Goal: Task Accomplishment & Management: Manage account settings

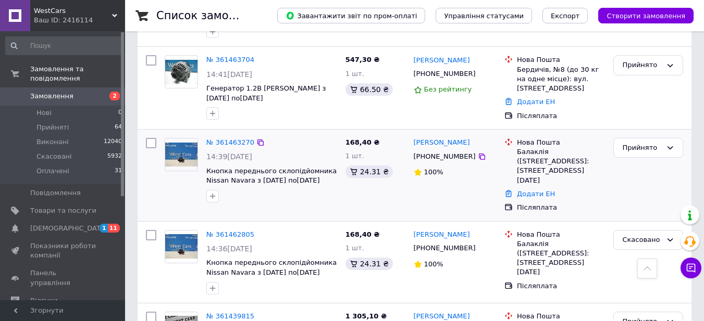
scroll to position [823, 0]
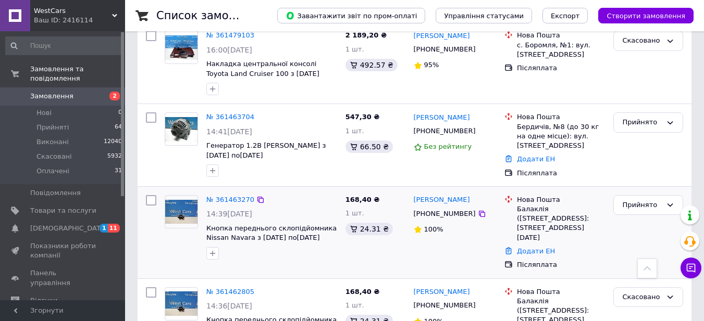
click at [436, 207] on div "[PHONE_NUMBER]" at bounding box center [444, 214] width 66 height 14
copy div "380991831828"
click at [536, 247] on link "Додати ЕН" at bounding box center [536, 251] width 38 height 8
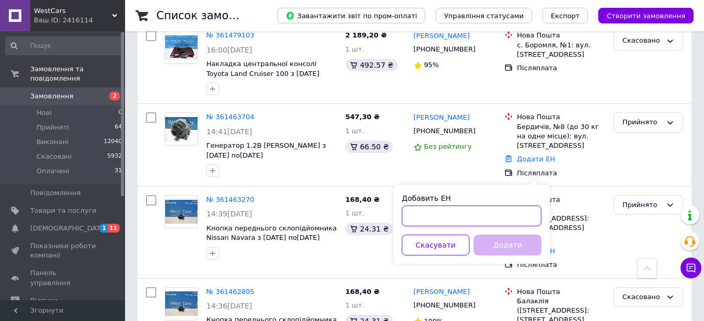
click at [408, 216] on input "Добавить ЕН" at bounding box center [472, 216] width 140 height 21
paste input "20451247234425"
type input "20451247234425"
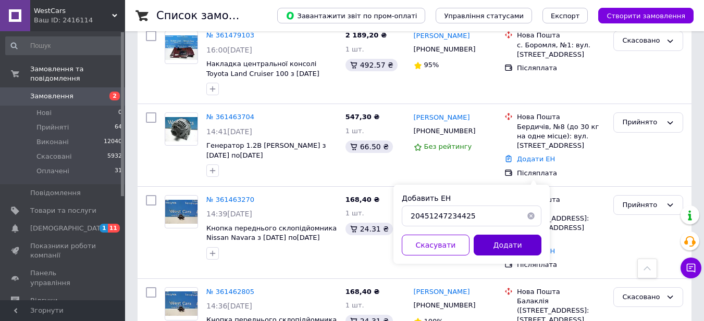
click at [483, 243] on button "Додати" at bounding box center [507, 245] width 68 height 21
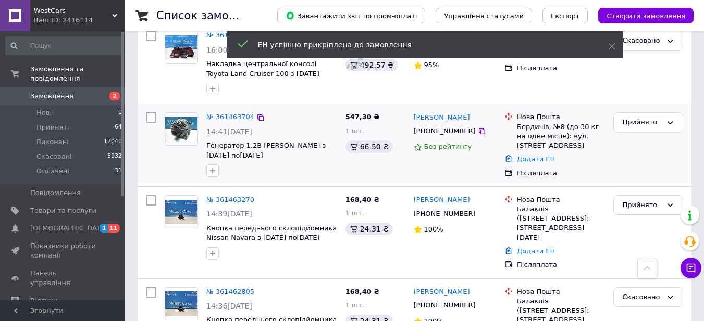
click at [445, 124] on div "[PHONE_NUMBER]" at bounding box center [444, 131] width 66 height 14
copy div "380685139958"
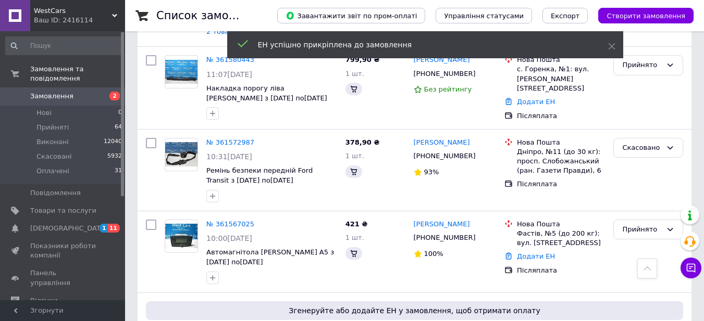
scroll to position [1611, 0]
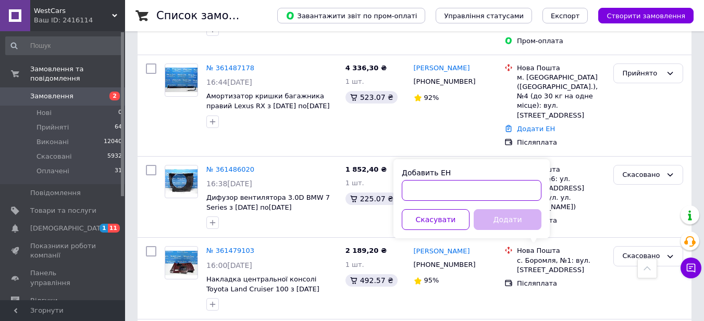
click at [420, 190] on input "Добавить ЕН" at bounding box center [472, 190] width 140 height 21
paste input "20451247224183"
type input "20451247224183"
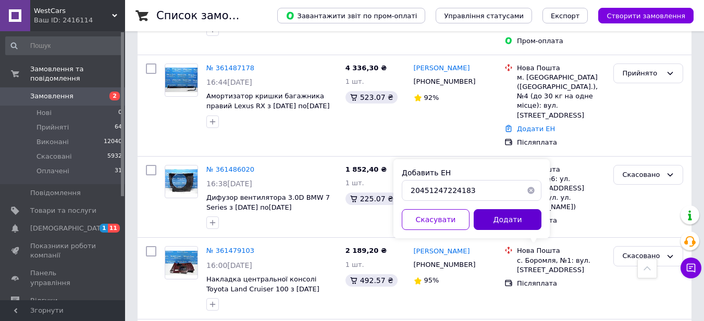
click at [512, 221] on button "Додати" at bounding box center [507, 219] width 68 height 21
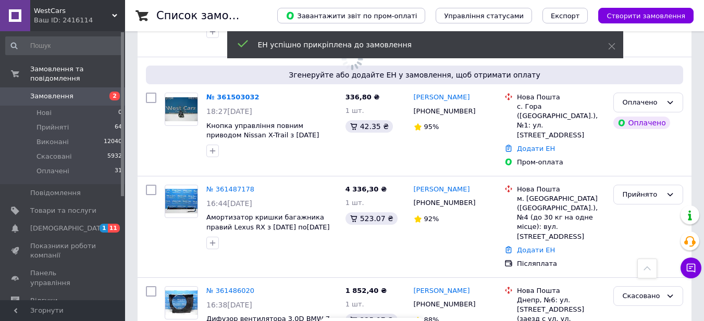
scroll to position [1455, 0]
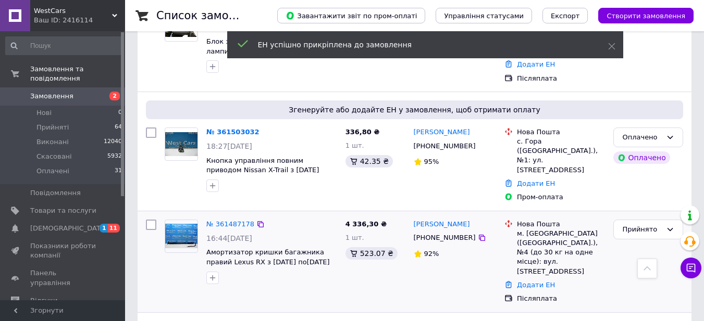
click at [435, 231] on div "[PHONE_NUMBER]" at bounding box center [444, 238] width 66 height 14
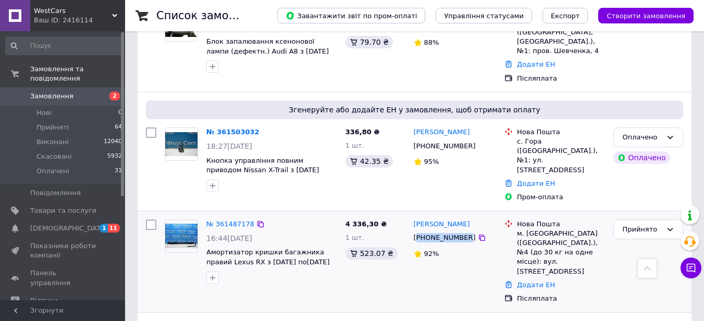
copy div "380666938487"
click at [531, 281] on link "Додати ЕН" at bounding box center [536, 285] width 38 height 8
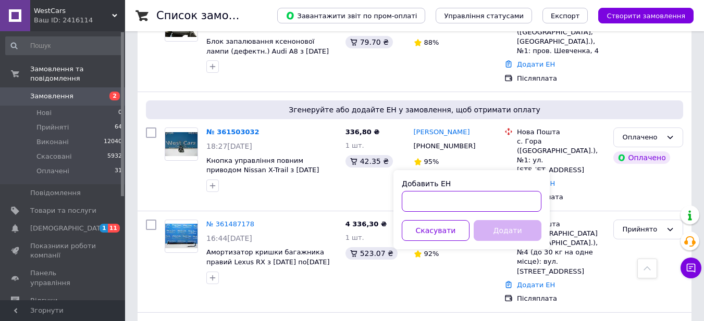
click at [419, 196] on input "Добавить ЕН" at bounding box center [472, 201] width 140 height 21
paste input "20451247202431"
type input "20451247202431"
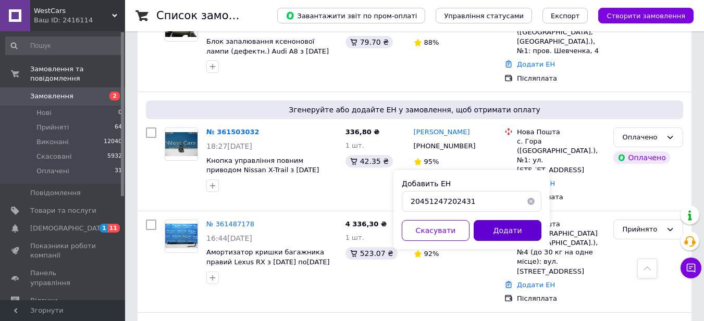
click at [496, 229] on button "Додати" at bounding box center [507, 230] width 68 height 21
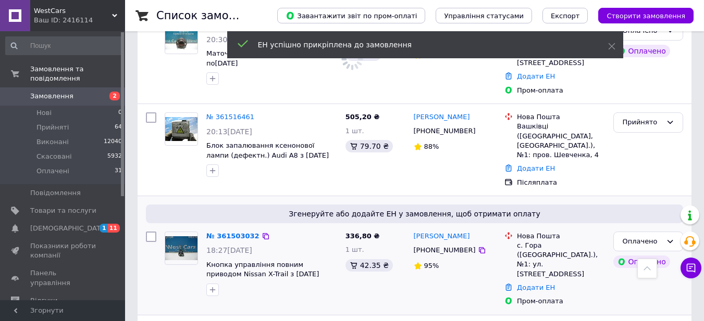
scroll to position [1298, 0]
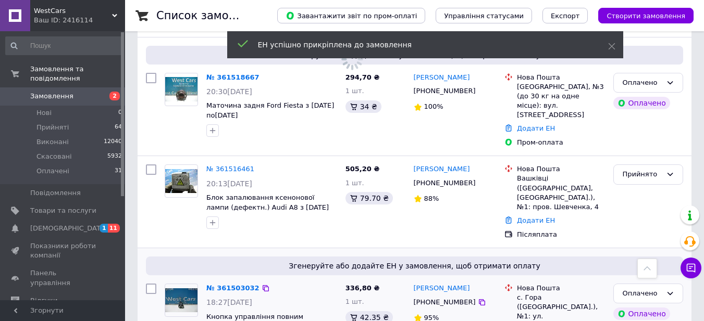
click at [448, 296] on div "[PHONE_NUMBER]" at bounding box center [444, 303] width 66 height 14
copy div "380504403424"
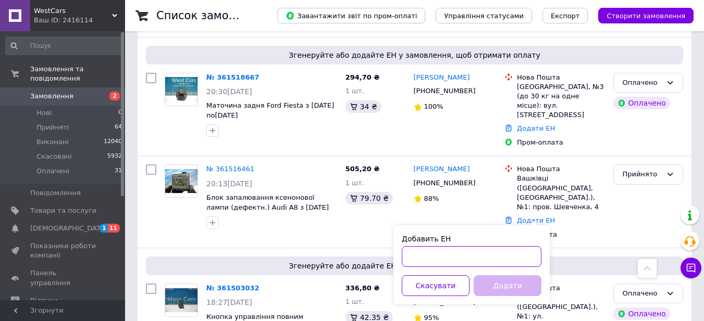
click at [428, 246] on input "Добавить ЕН" at bounding box center [472, 256] width 140 height 21
paste input "20451247237517"
type input "20451247237517"
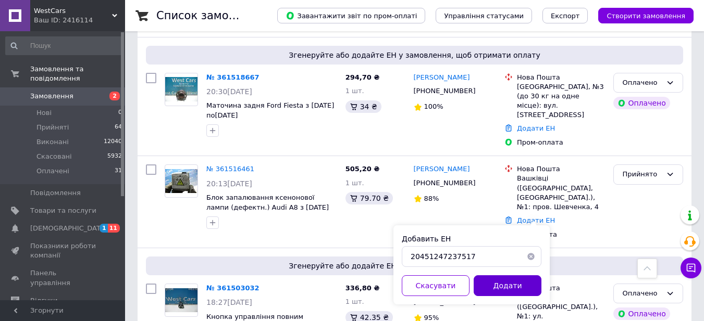
click at [495, 283] on button "Додати" at bounding box center [507, 285] width 68 height 21
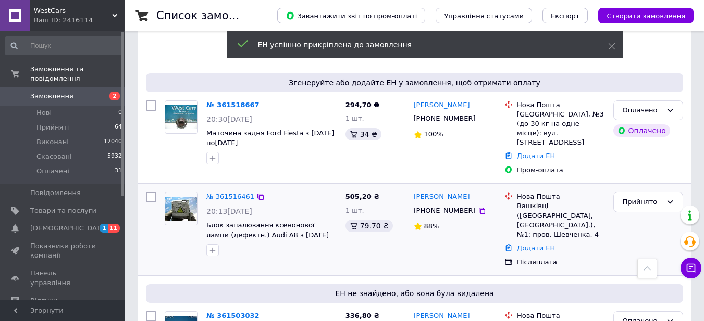
scroll to position [1246, 0]
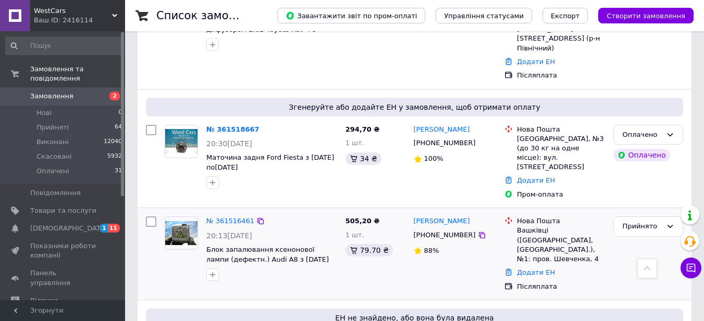
click at [438, 229] on div "[PHONE_NUMBER]" at bounding box center [444, 236] width 66 height 14
copy div "380968399461"
click at [533, 269] on link "Додати ЕН" at bounding box center [536, 273] width 38 height 8
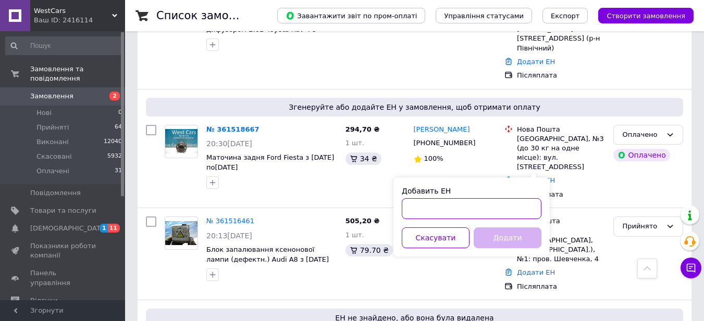
click at [437, 212] on input "Добавить ЕН" at bounding box center [472, 208] width 140 height 21
paste input "20451247216518"
type input "20451247216518"
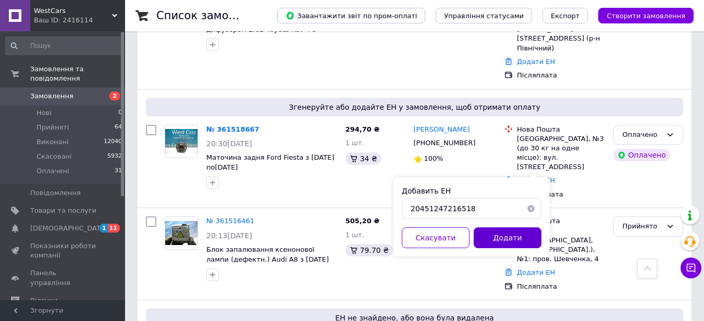
click at [507, 240] on button "Додати" at bounding box center [507, 238] width 68 height 21
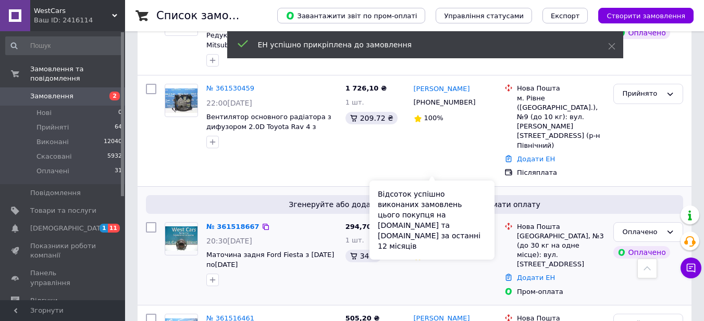
scroll to position [1142, 0]
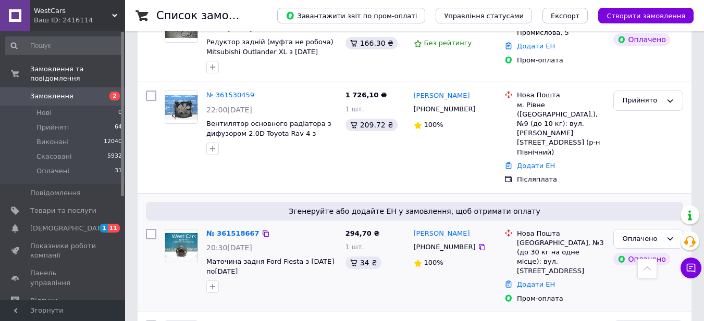
click at [454, 241] on div "[PHONE_NUMBER]" at bounding box center [444, 248] width 66 height 14
copy div "380983387667"
click at [533, 281] on link "Додати ЕН" at bounding box center [536, 285] width 38 height 8
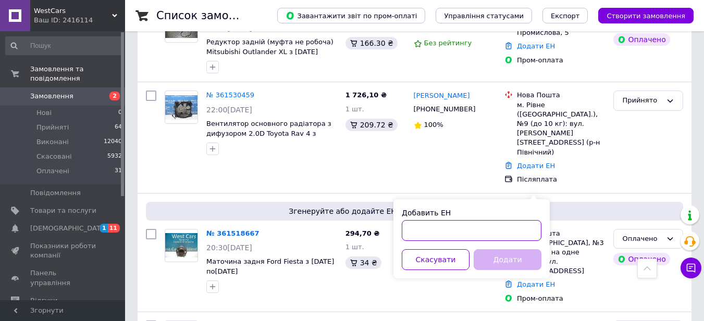
click at [445, 229] on input "Добавить ЕН" at bounding box center [472, 230] width 140 height 21
paste input "20451247239824"
type input "20451247239824"
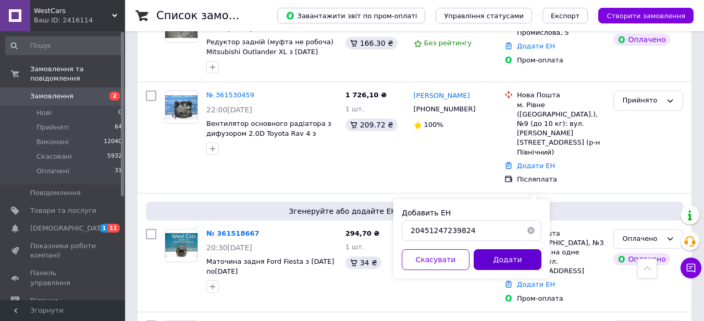
click at [505, 252] on button "Додати" at bounding box center [507, 259] width 68 height 21
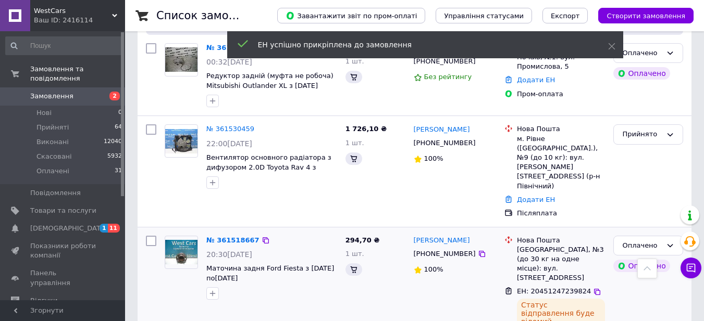
scroll to position [1090, 0]
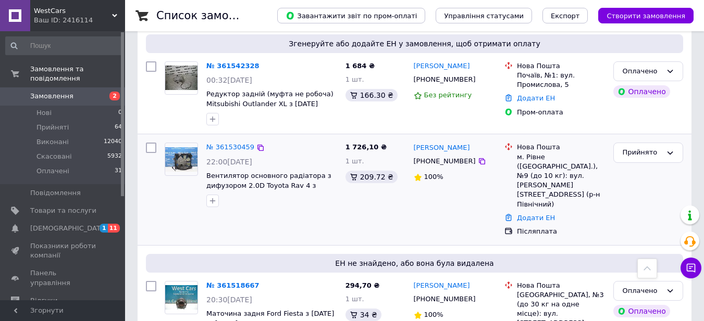
click at [434, 155] on div "[PHONE_NUMBER]" at bounding box center [444, 162] width 66 height 14
copy div "380970273041"
click at [220, 143] on link "№ 361530459" at bounding box center [230, 147] width 48 height 8
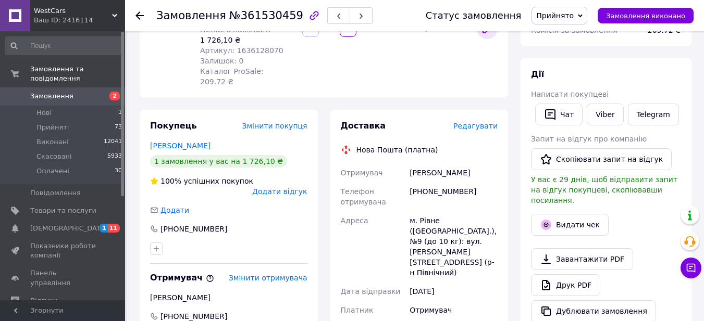
scroll to position [208, 0]
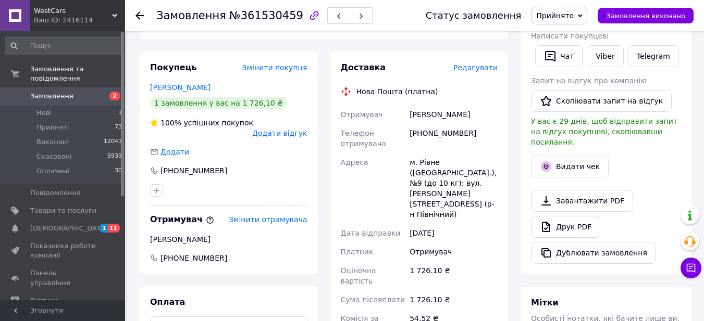
click at [434, 124] on div "[PHONE_NUMBER]" at bounding box center [453, 138] width 92 height 29
copy div "380988066102"
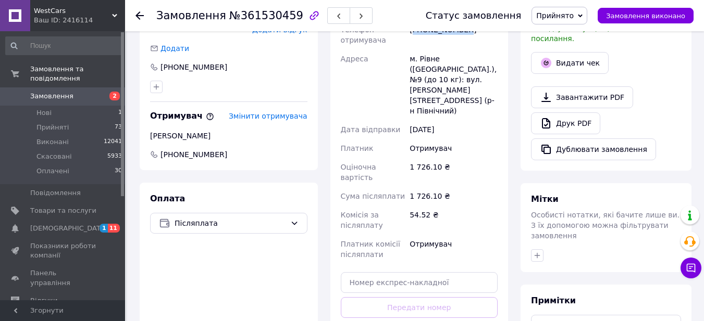
scroll to position [312, 0]
click at [419, 272] on input "text" at bounding box center [419, 282] width 157 height 21
paste input "20451247206903"
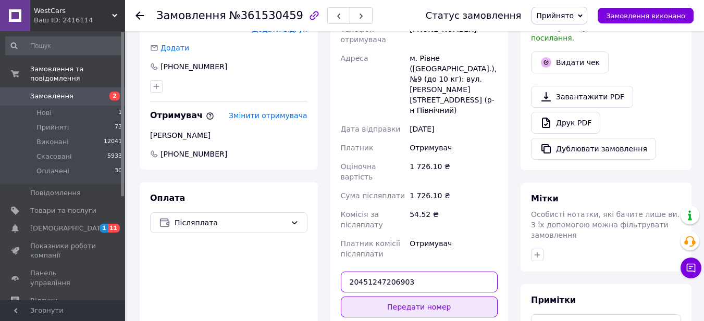
type input "20451247206903"
click at [432, 297] on button "Передати номер" at bounding box center [419, 307] width 157 height 21
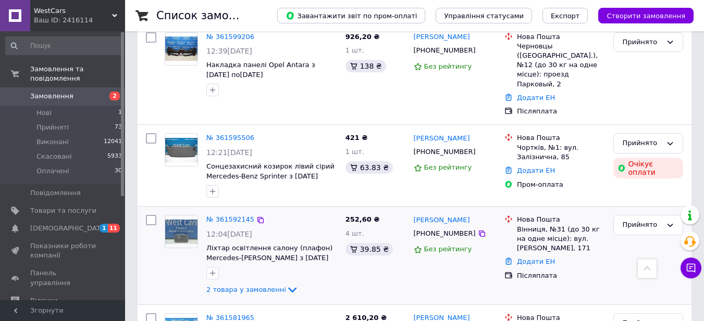
scroll to position [573, 0]
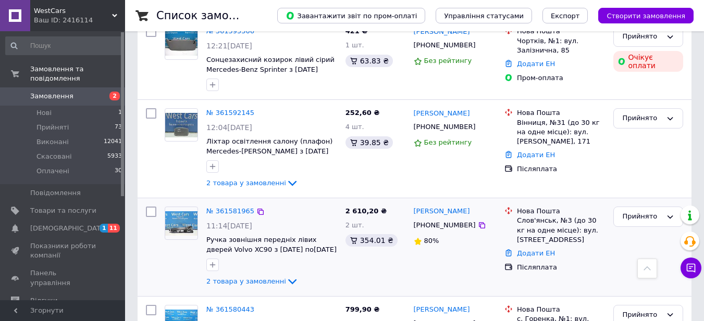
click at [438, 219] on div "[PHONE_NUMBER]" at bounding box center [444, 226] width 66 height 14
copy div "380504151075"
click at [529, 249] on link "Додати ЕН" at bounding box center [536, 253] width 38 height 8
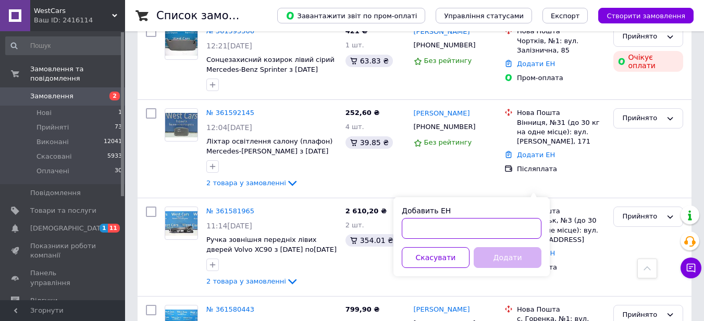
click at [418, 231] on input "Добавить ЕН" at bounding box center [472, 228] width 140 height 21
paste input "20451247217997"
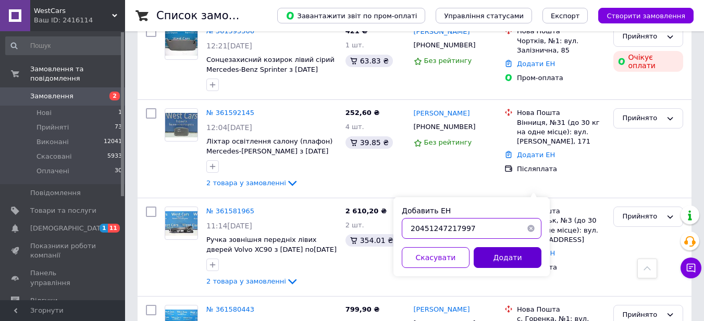
type input "20451247217997"
click at [488, 255] on button "Додати" at bounding box center [507, 257] width 68 height 21
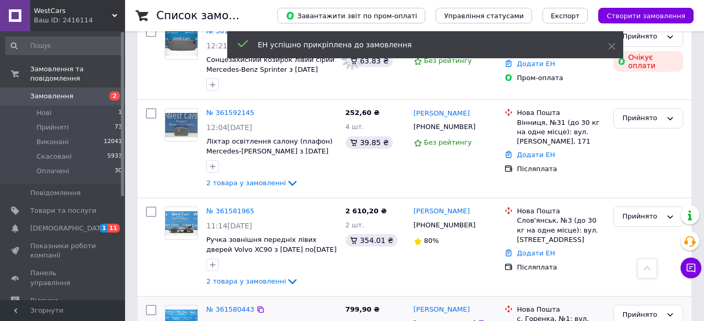
click at [441, 317] on div "[PHONE_NUMBER]" at bounding box center [444, 324] width 66 height 14
copy div "380669104577"
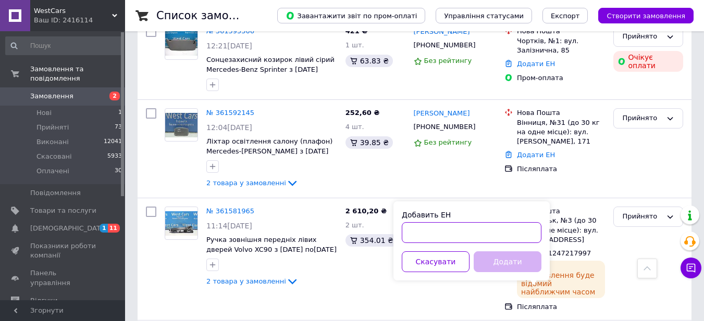
click at [438, 233] on input "Добавить ЕН" at bounding box center [472, 232] width 140 height 21
paste input "20451247333421"
type input "20451247333421"
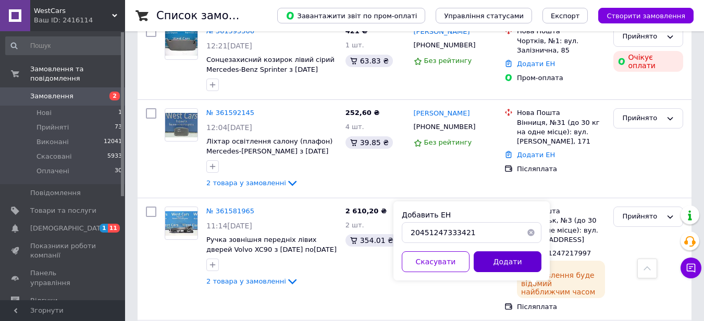
click at [501, 259] on button "Додати" at bounding box center [507, 262] width 68 height 21
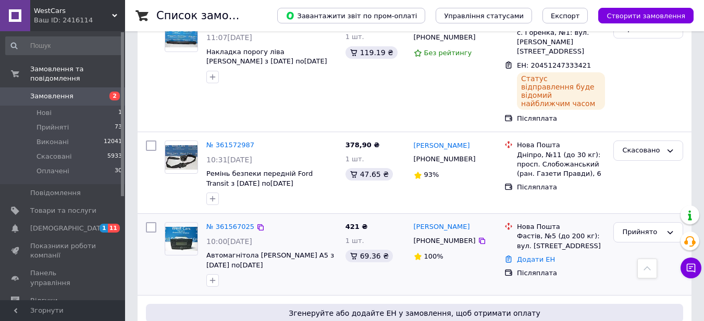
scroll to position [885, 0]
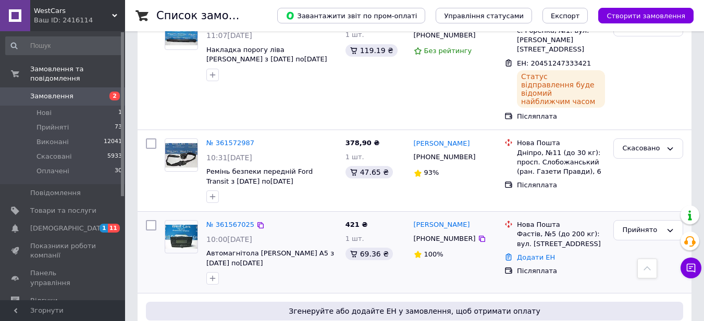
click at [449, 232] on div "[PHONE_NUMBER]" at bounding box center [444, 239] width 66 height 14
click at [542, 254] on link "Додати ЕН" at bounding box center [536, 258] width 38 height 8
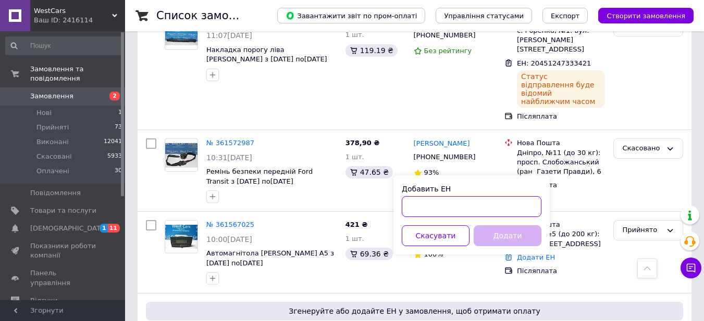
click at [449, 206] on input "Добавить ЕН" at bounding box center [472, 206] width 140 height 21
paste input "20451247210114"
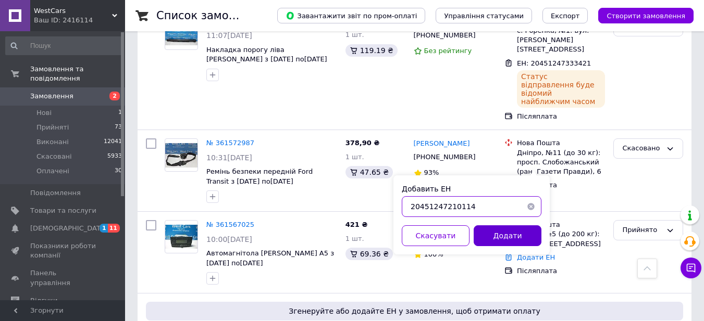
type input "20451247210114"
click at [483, 232] on button "Додати" at bounding box center [507, 235] width 68 height 21
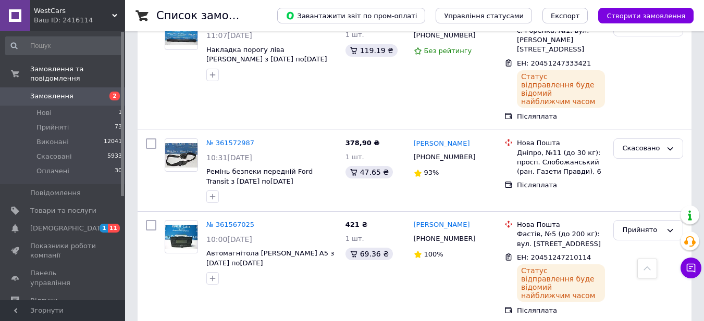
scroll to position [989, 0]
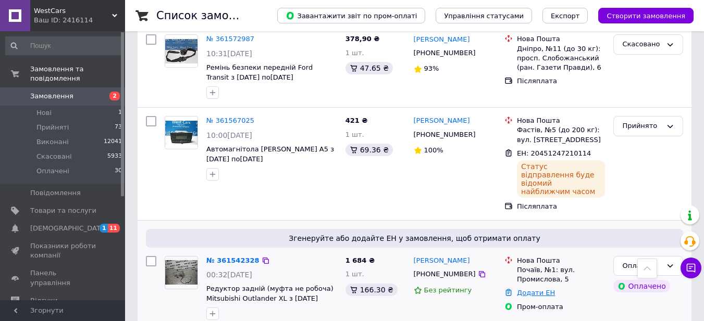
click at [531, 289] on link "Додати ЕН" at bounding box center [536, 293] width 38 height 8
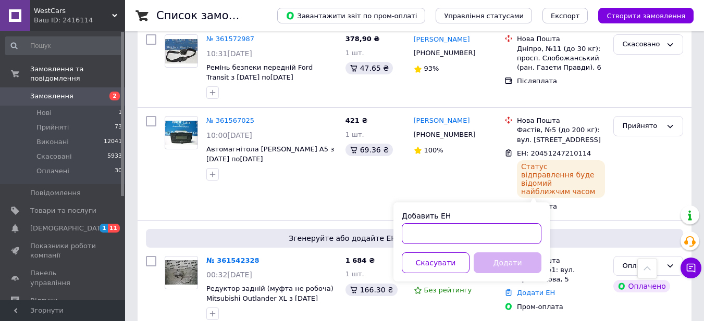
click at [458, 231] on input "Добавить ЕН" at bounding box center [472, 233] width 140 height 21
paste input "20451247342174"
type input "20451247342174"
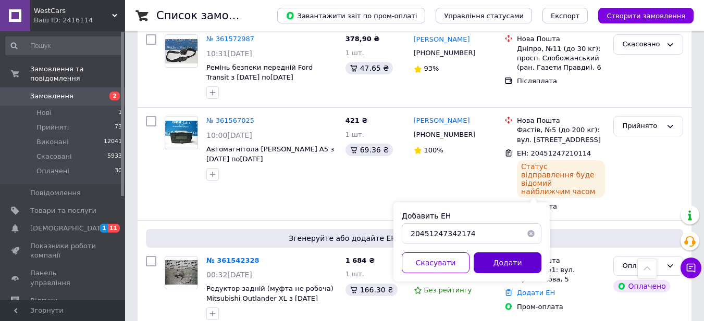
click at [511, 261] on button "Додати" at bounding box center [507, 263] width 68 height 21
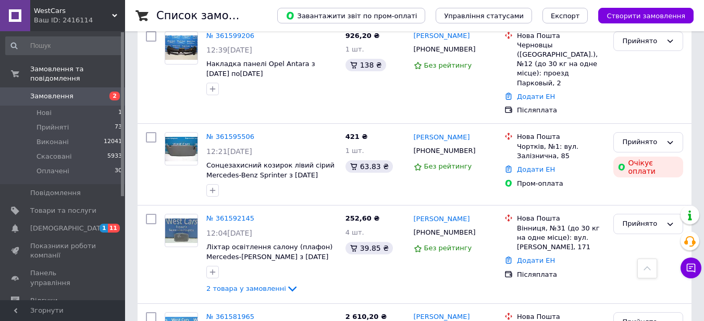
scroll to position [462, 0]
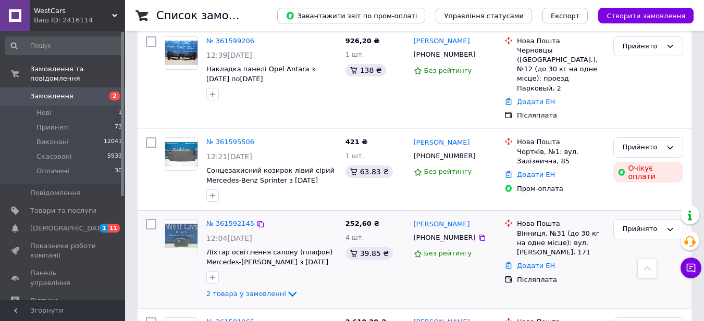
click at [447, 231] on div "[PHONE_NUMBER]" at bounding box center [444, 238] width 66 height 14
drag, startPoint x: 537, startPoint y: 200, endPoint x: 520, endPoint y: 206, distance: 18.0
click at [536, 262] on link "Додати ЕН" at bounding box center [536, 266] width 38 height 8
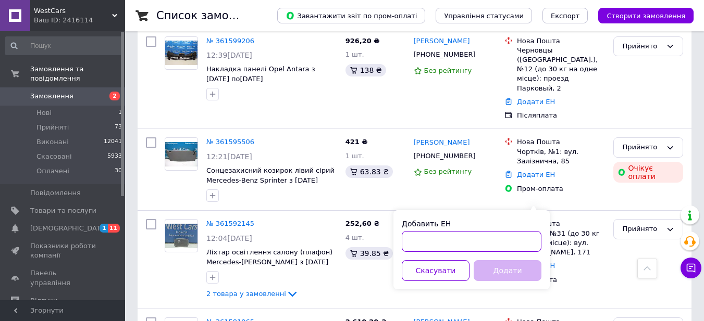
click at [413, 238] on input "Добавить ЕН" at bounding box center [472, 241] width 140 height 21
paste input "20451247361579"
type input "20451247361579"
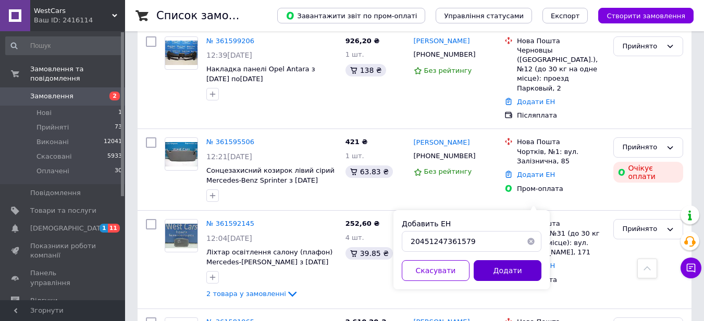
click at [480, 268] on button "Додати" at bounding box center [507, 270] width 68 height 21
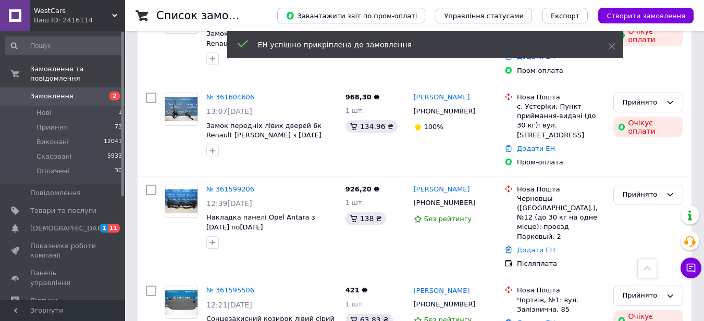
scroll to position [306, 0]
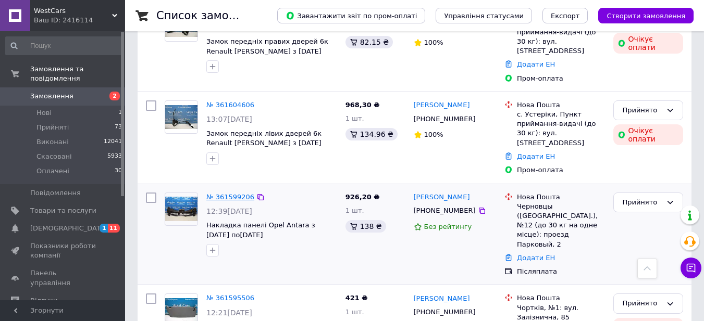
click at [233, 193] on link "№ 361599206" at bounding box center [230, 197] width 48 height 8
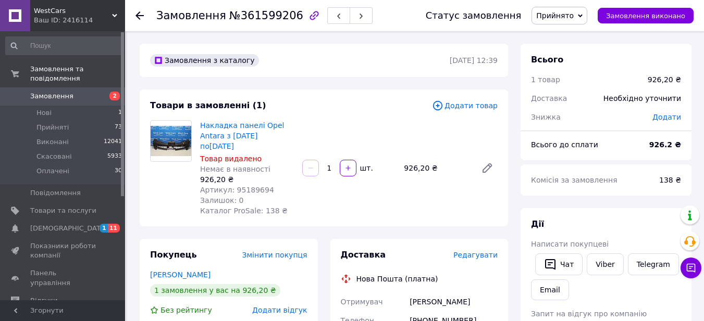
click at [485, 251] on span "Редагувати" at bounding box center [475, 255] width 44 height 8
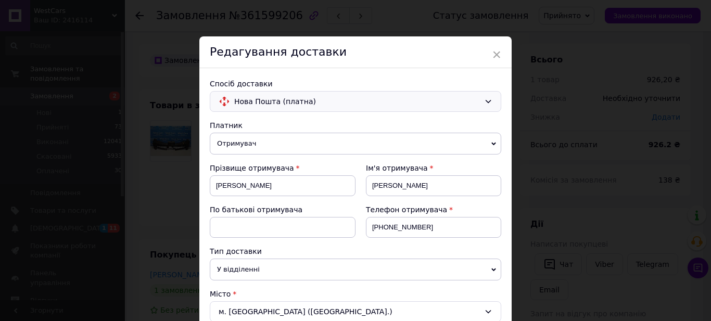
click at [271, 102] on span "Нова Пошта (платна)" at bounding box center [357, 101] width 246 height 11
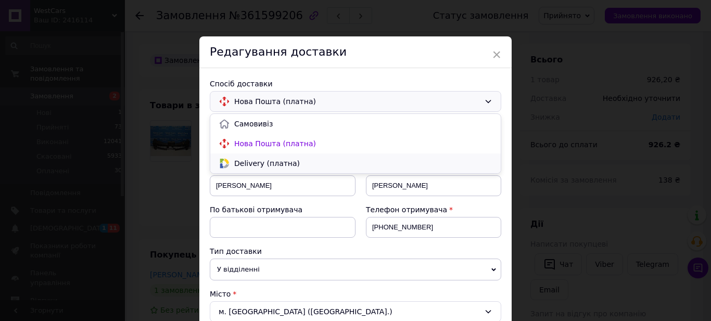
click at [256, 161] on span "Delivery (платна)" at bounding box center [363, 163] width 258 height 10
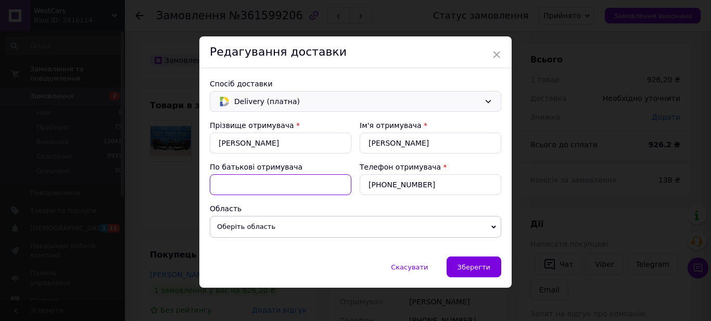
click at [247, 184] on input "По батькові отримувача" at bounding box center [281, 184] width 142 height 21
type input "Іванович"
click at [250, 230] on span "Оберіть область" at bounding box center [356, 227] width 292 height 22
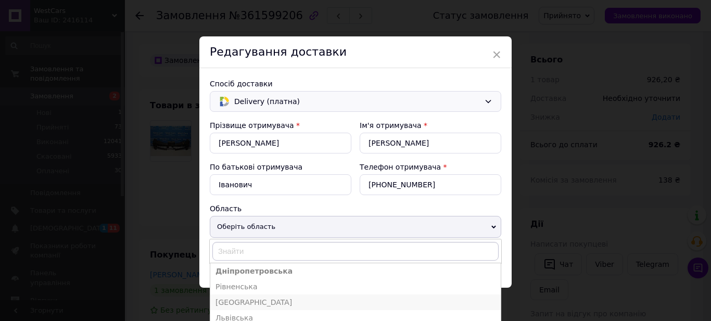
click at [247, 306] on li "[GEOGRAPHIC_DATA]" at bounding box center [355, 303] width 291 height 16
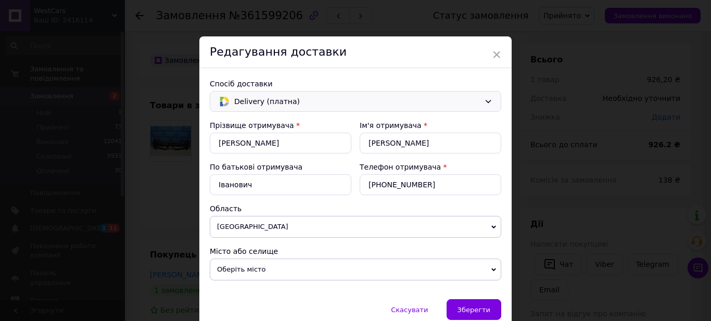
click at [242, 272] on span "Оберіть місто" at bounding box center [356, 270] width 292 height 22
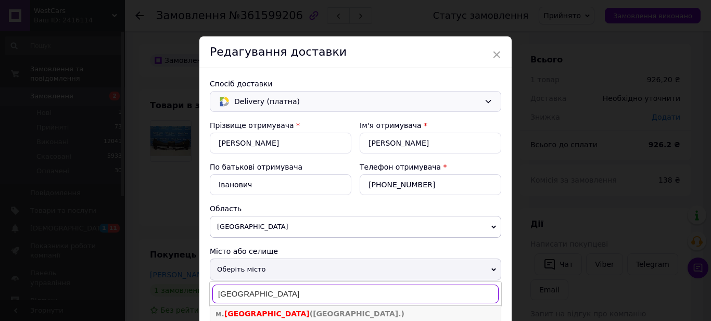
type input "[GEOGRAPHIC_DATA]"
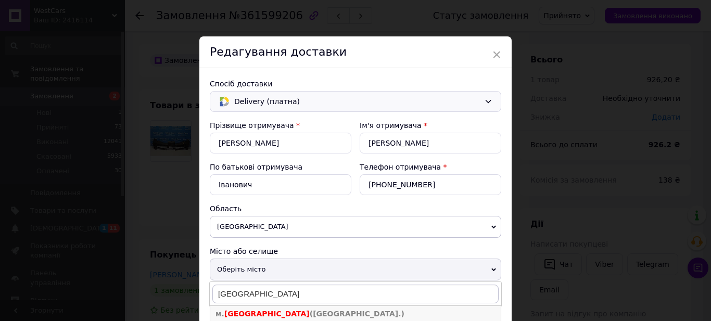
click at [258, 312] on span "м. [GEOGRAPHIC_DATA] ([GEOGRAPHIC_DATA].)" at bounding box center [310, 314] width 189 height 8
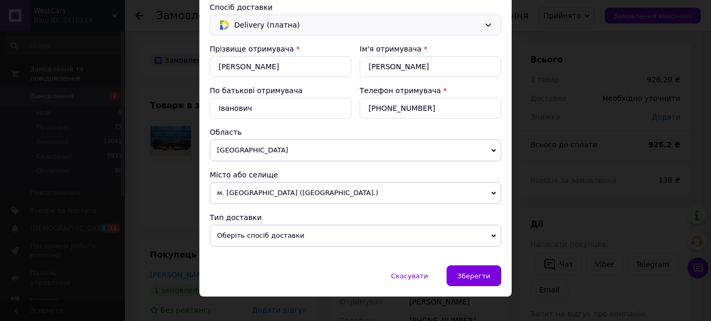
scroll to position [89, 0]
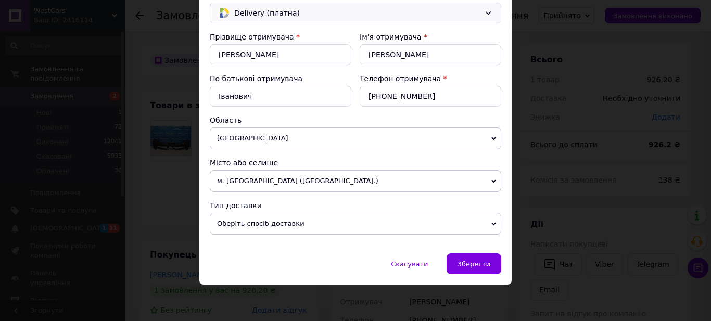
click at [250, 221] on span "Оберіть спосіб доставки" at bounding box center [356, 224] width 292 height 22
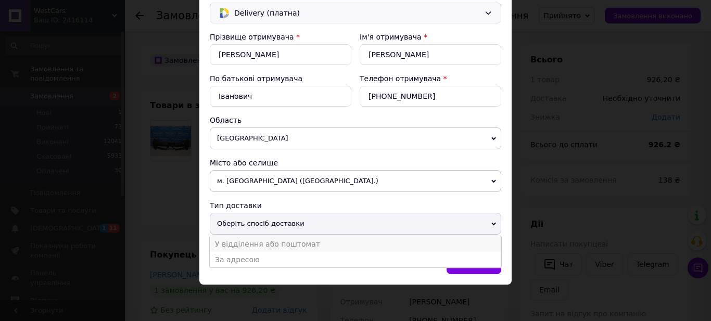
click at [250, 240] on li "У відділення або поштомат" at bounding box center [356, 244] width 292 height 16
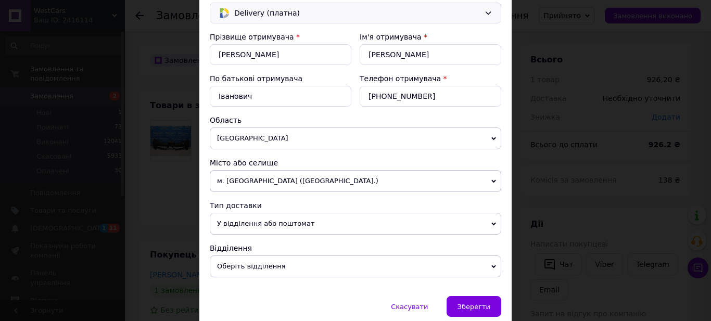
click at [256, 268] on span "Оберіть відділення" at bounding box center [356, 267] width 292 height 22
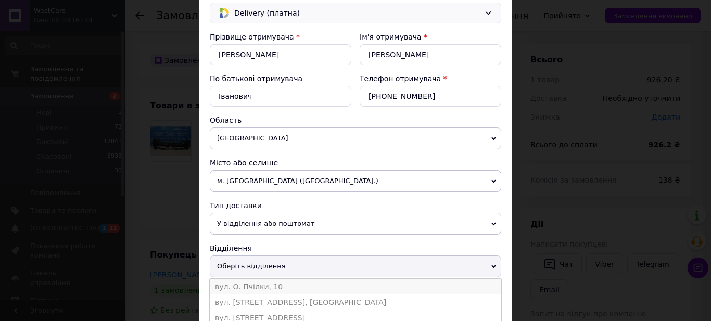
click at [264, 291] on li "вул. О. Пчілки, 10" at bounding box center [356, 287] width 292 height 16
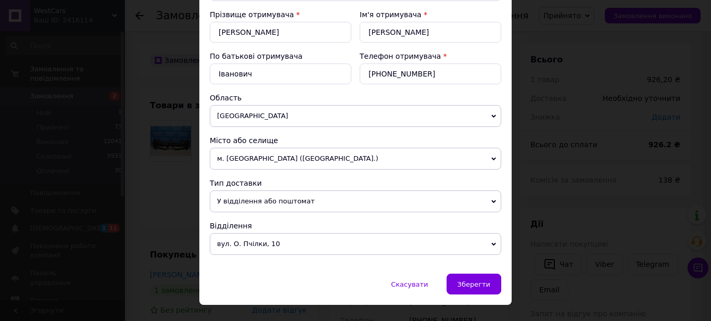
scroll to position [131, 0]
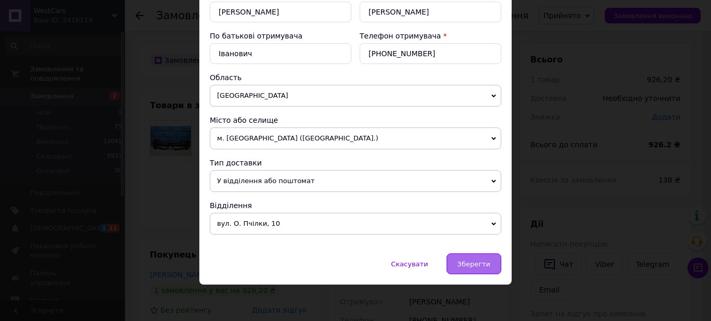
click at [486, 262] on span "Зберегти" at bounding box center [474, 264] width 33 height 8
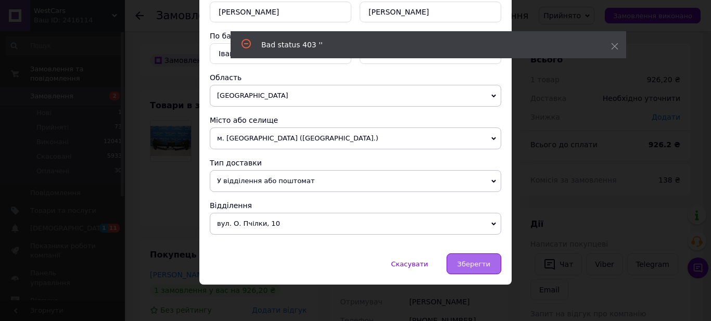
click at [477, 263] on span "Зберегти" at bounding box center [474, 264] width 33 height 8
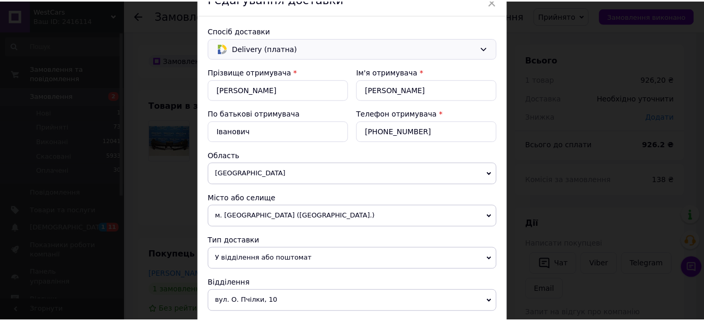
scroll to position [0, 0]
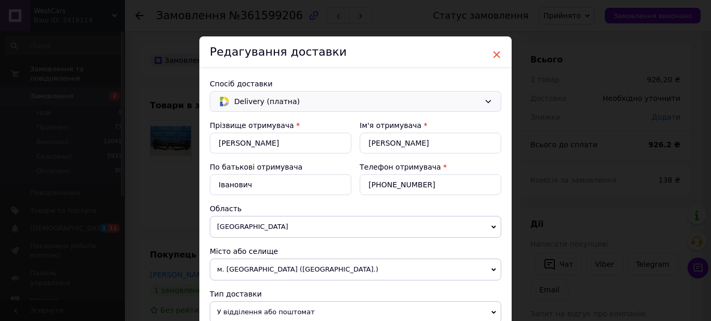
click at [494, 51] on span "×" at bounding box center [496, 55] width 9 height 18
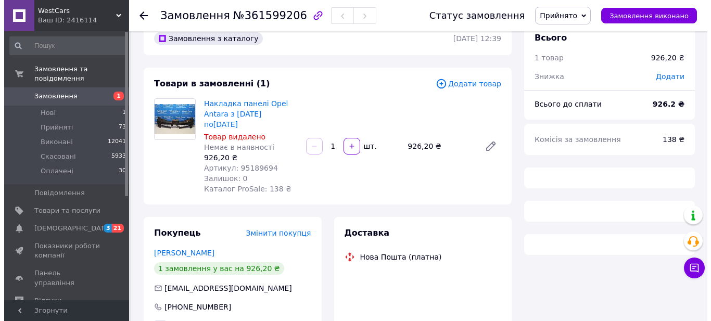
scroll to position [154, 0]
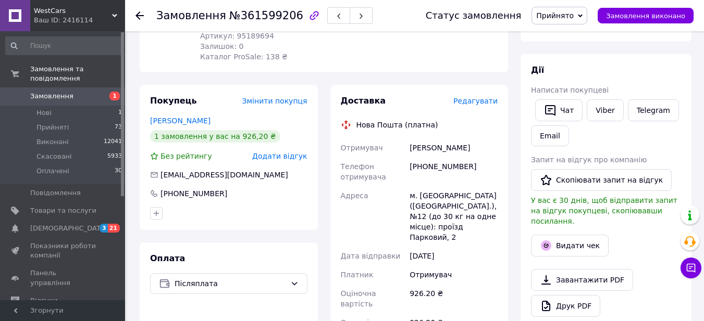
click at [476, 97] on span "Редагувати" at bounding box center [475, 101] width 44 height 8
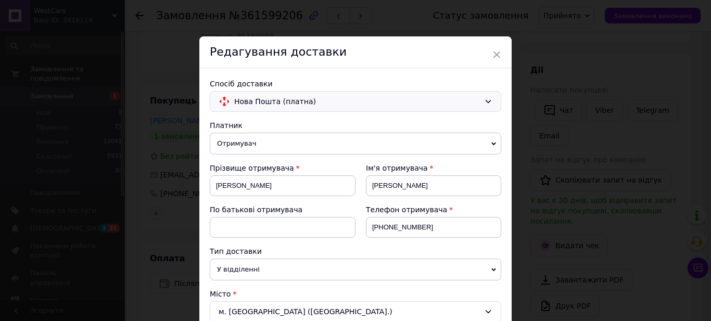
click at [277, 102] on span "Нова Пошта (платна)" at bounding box center [357, 101] width 246 height 11
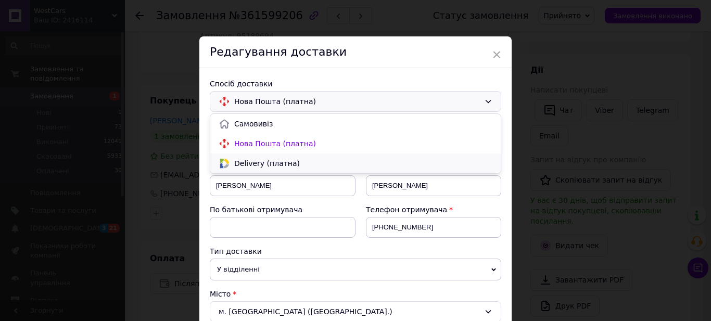
click at [246, 167] on span "Delivery (платна)" at bounding box center [363, 163] width 258 height 10
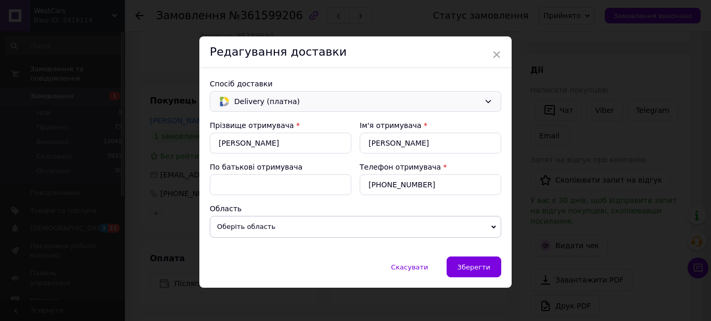
scroll to position [3, 0]
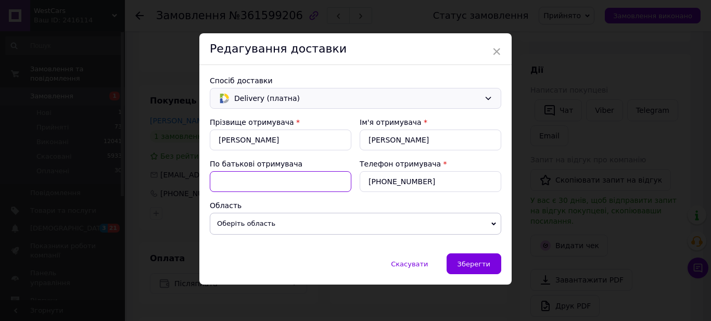
click at [255, 187] on input "По батькові отримувача" at bounding box center [281, 181] width 142 height 21
type input "Іванович"
click at [254, 221] on span "Оберіть область" at bounding box center [356, 224] width 292 height 22
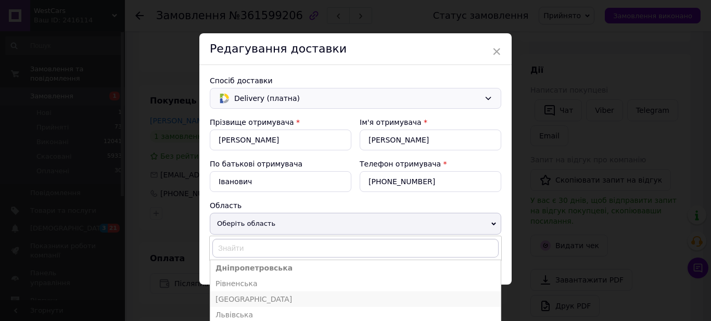
click at [245, 304] on li "Чернівецька" at bounding box center [355, 300] width 291 height 16
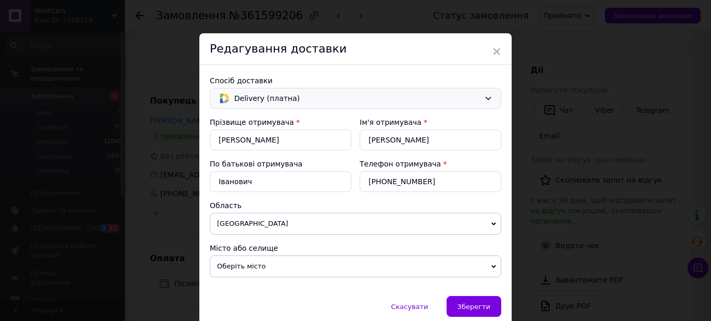
click at [252, 267] on span "Оберіть місто" at bounding box center [356, 267] width 292 height 22
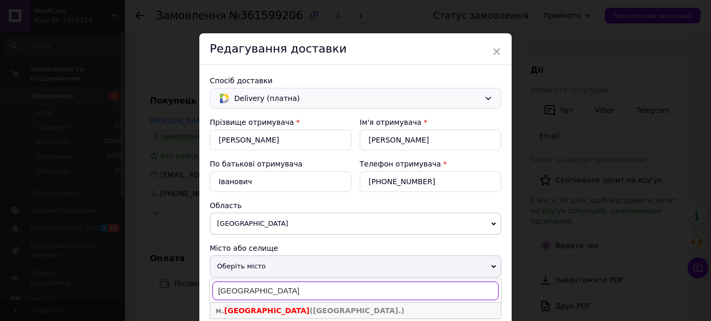
type input "чернівці"
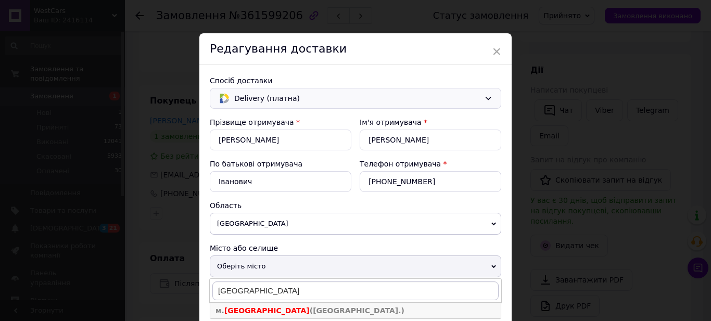
click at [289, 311] on span "м. Чернівці (Чернівецька обл.)" at bounding box center [310, 311] width 189 height 8
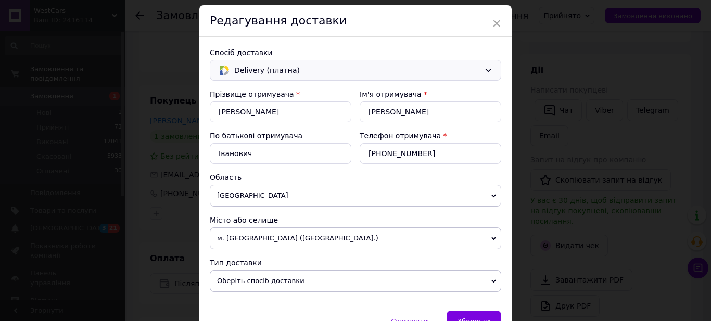
scroll to position [55, 0]
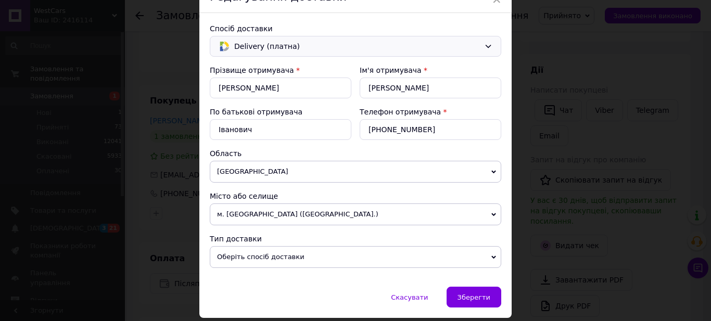
click at [267, 254] on span "Оберіть спосіб доставки" at bounding box center [356, 257] width 292 height 22
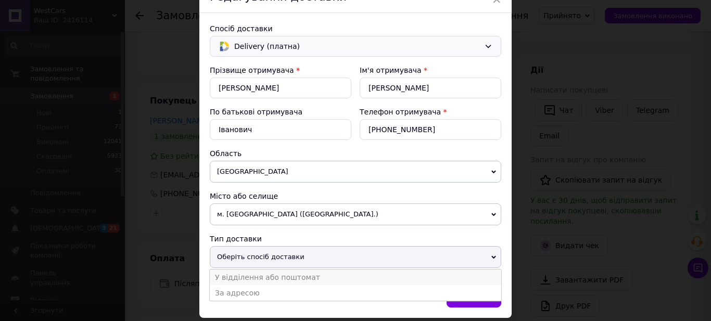
click at [254, 276] on li "У відділення або поштомат" at bounding box center [356, 278] width 292 height 16
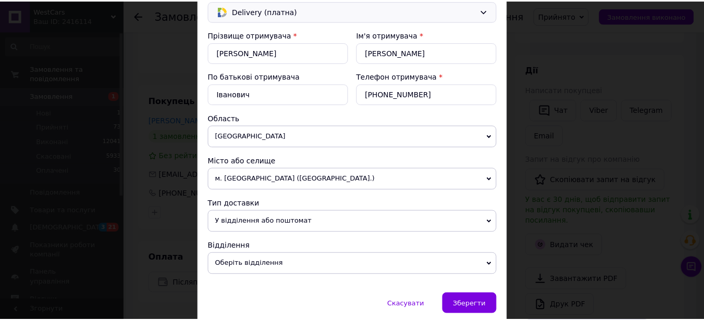
scroll to position [131, 0]
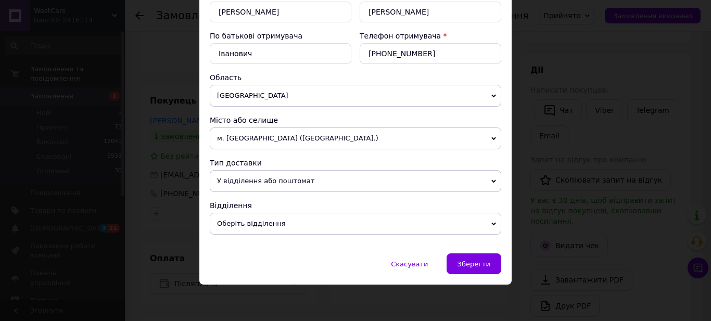
click at [257, 225] on span "Оберіть відділення" at bounding box center [356, 224] width 292 height 22
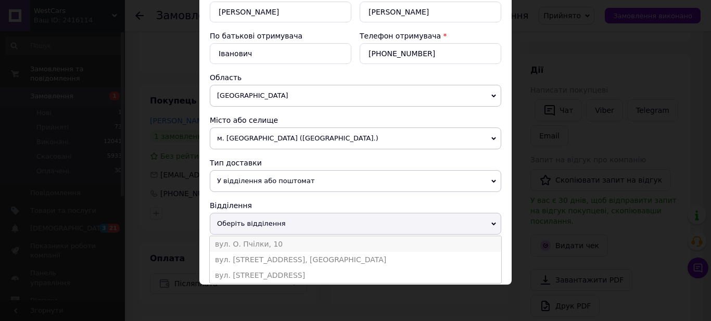
click at [250, 248] on li "вул. О. Пчілки, 10" at bounding box center [356, 244] width 292 height 16
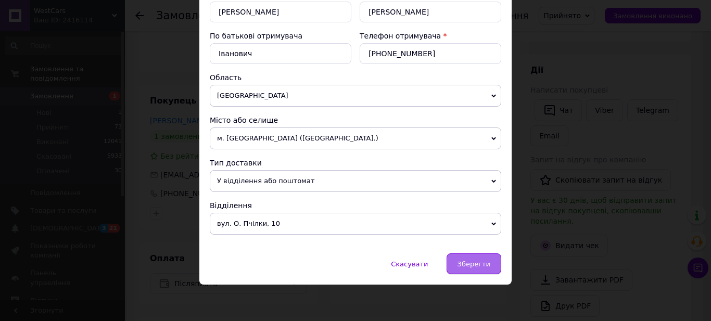
click at [479, 258] on div "Зберегти" at bounding box center [474, 264] width 55 height 21
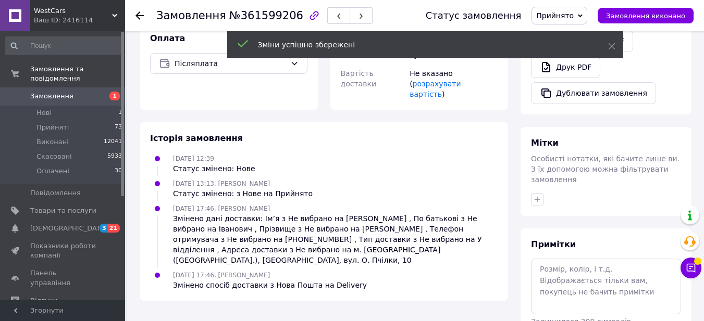
scroll to position [411, 0]
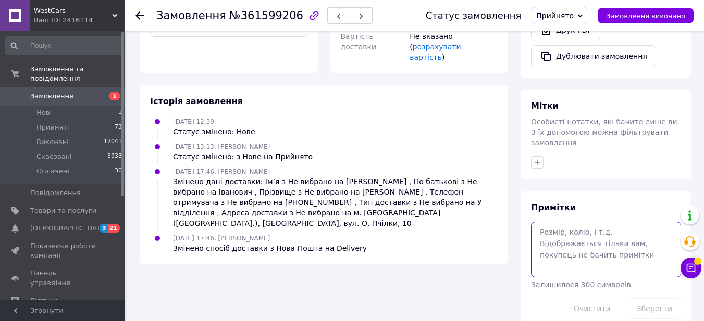
click at [575, 222] on textarea at bounding box center [606, 249] width 150 height 55
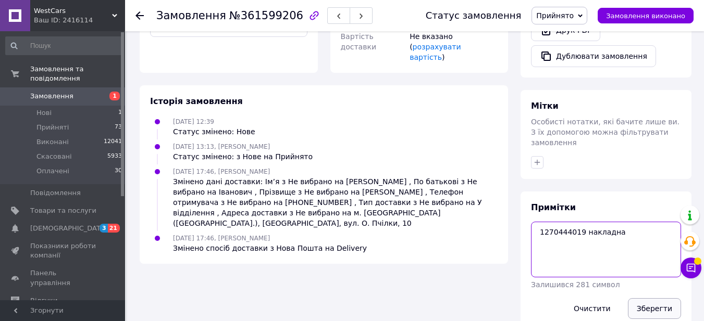
type textarea "1270444019 накладна"
click at [648, 298] on button "Зберегти" at bounding box center [654, 308] width 53 height 21
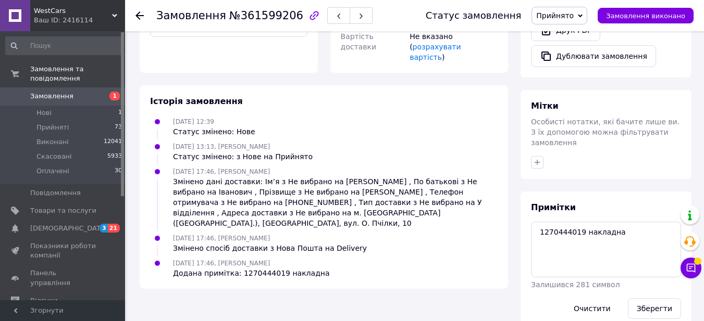
click at [39, 92] on span "Замовлення" at bounding box center [51, 96] width 43 height 9
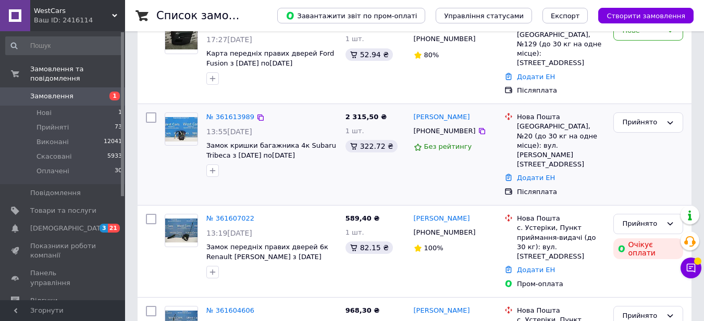
scroll to position [104, 0]
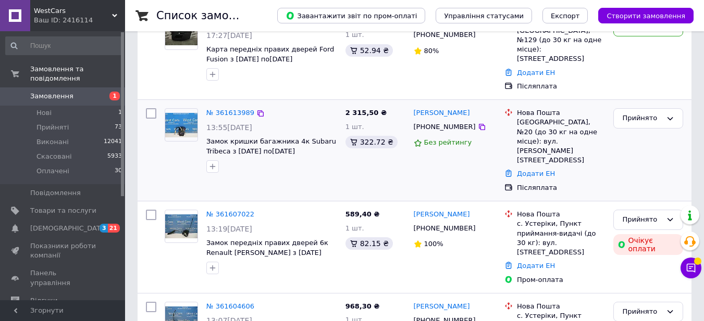
click at [441, 120] on div "[PHONE_NUMBER]" at bounding box center [444, 127] width 66 height 14
copy div "380951141565"
click at [543, 170] on link "Додати ЕН" at bounding box center [536, 174] width 38 height 8
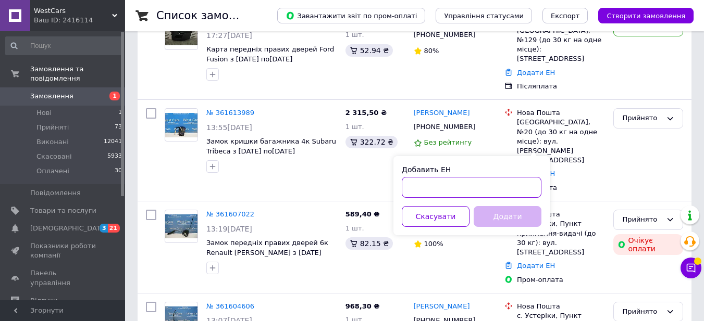
click at [444, 186] on input "Добавить ЕН" at bounding box center [472, 187] width 140 height 21
paste input "20451247229300"
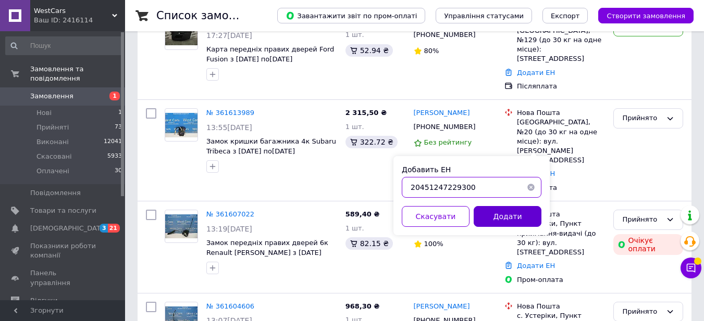
type input "20451247229300"
click at [508, 224] on button "Додати" at bounding box center [507, 216] width 68 height 21
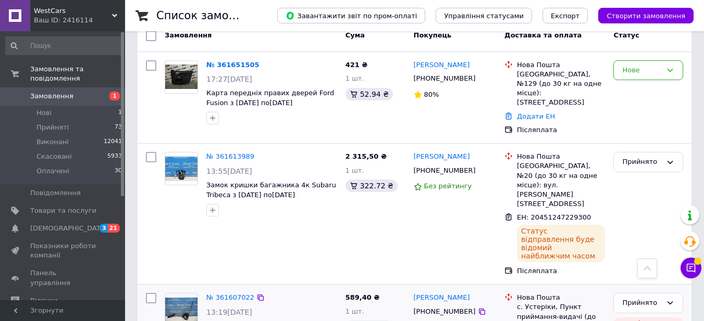
scroll to position [0, 0]
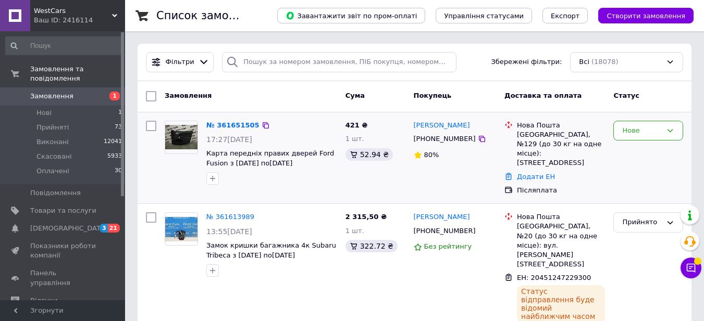
click at [428, 141] on div "[PHONE_NUMBER]" at bounding box center [444, 139] width 66 height 14
click at [413, 173] on div "Виктор Цинишин +380997113596 80%" at bounding box center [454, 158] width 91 height 83
click at [433, 140] on div "[PHONE_NUMBER]" at bounding box center [444, 139] width 66 height 14
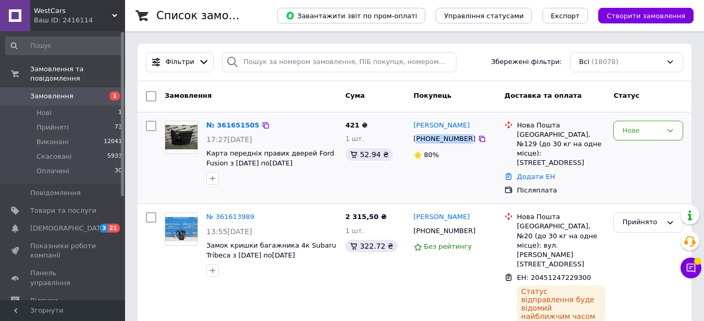
copy div "380997113596"
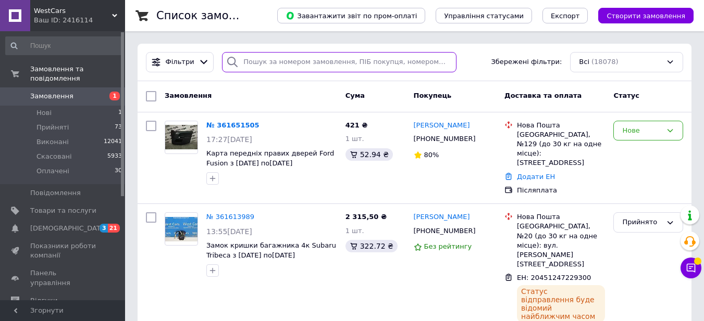
click at [291, 62] on input "search" at bounding box center [339, 62] width 234 height 20
paste input "380997113596"
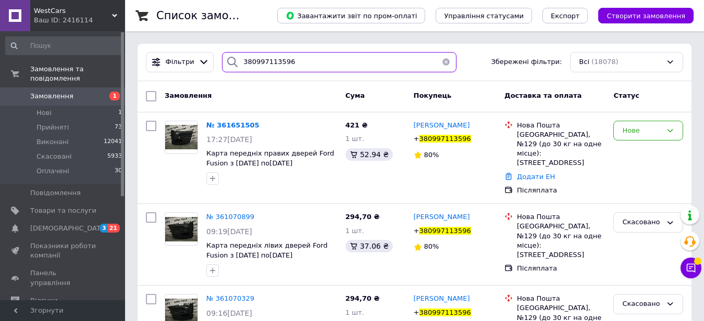
type input "380997113596"
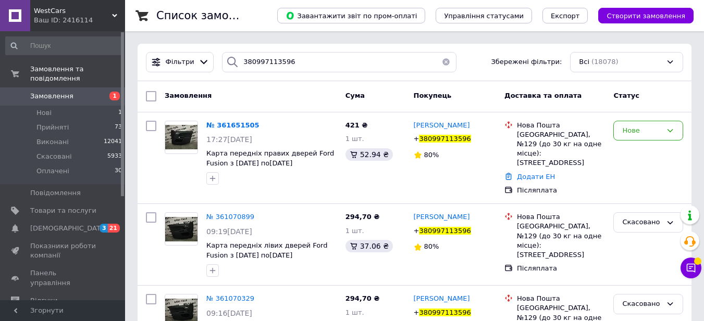
click at [53, 92] on span "Замовлення" at bounding box center [51, 96] width 43 height 9
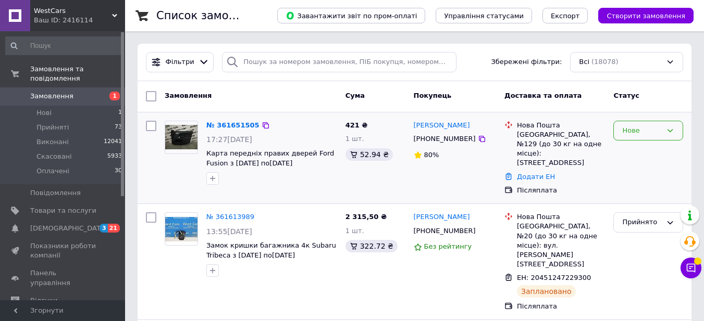
click at [625, 133] on div "Нове" at bounding box center [642, 131] width 40 height 11
click at [629, 149] on li "Прийнято" at bounding box center [647, 152] width 69 height 19
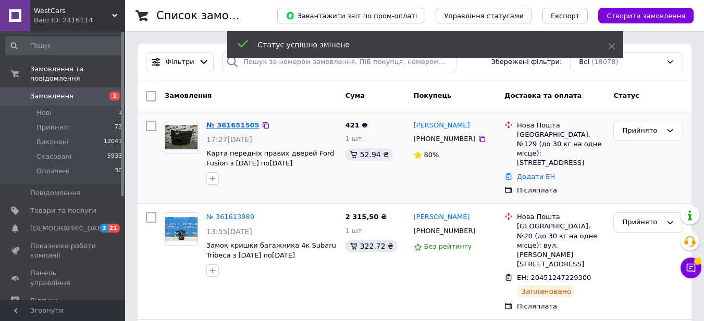
click at [221, 125] on link "№ 361651505" at bounding box center [232, 125] width 53 height 8
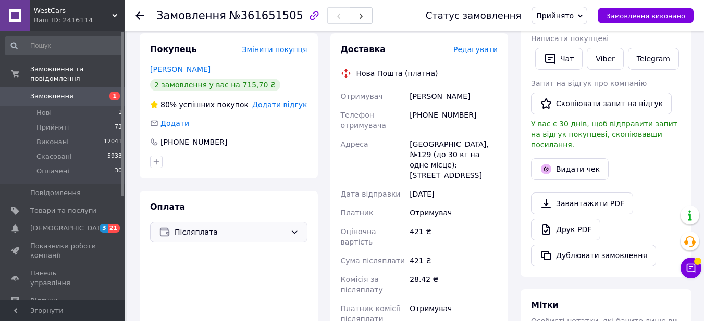
scroll to position [206, 0]
click at [200, 226] on span "Післяплата" at bounding box center [229, 231] width 111 height 11
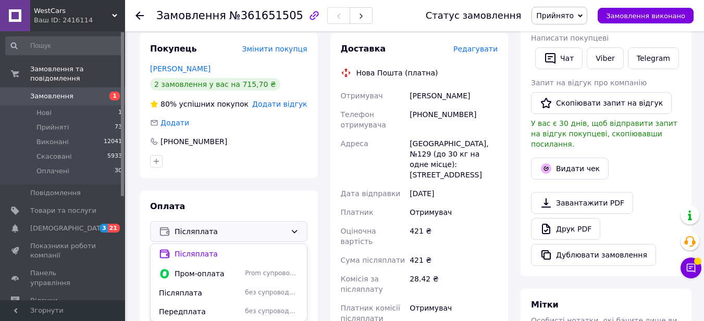
click at [193, 269] on span "Пром-оплата" at bounding box center [207, 274] width 66 height 10
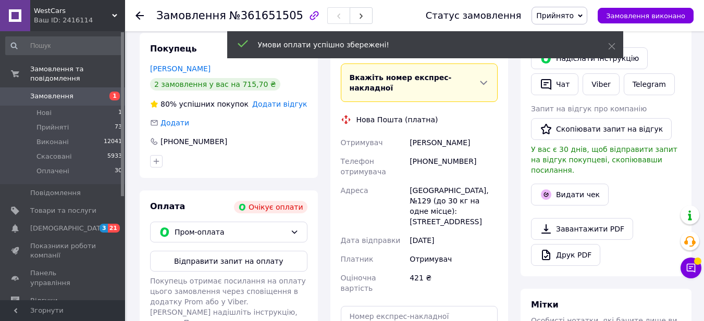
click at [57, 92] on span "Замовлення" at bounding box center [51, 96] width 43 height 9
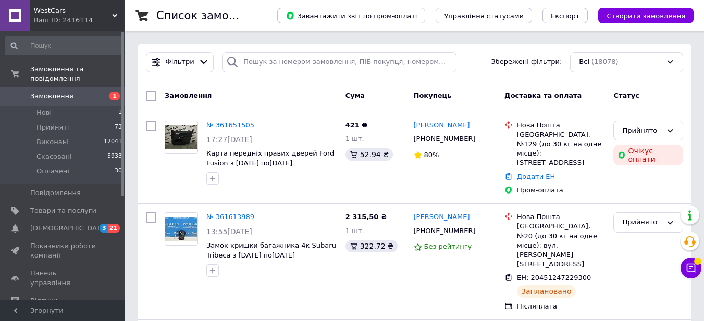
click at [110, 12] on span "WestCars" at bounding box center [73, 10] width 78 height 9
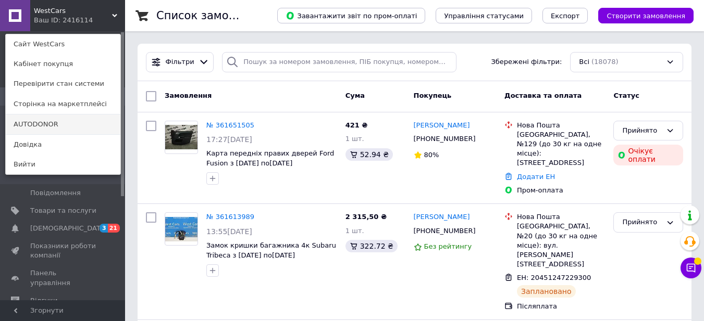
click at [41, 123] on link "AUTODONOR" at bounding box center [63, 125] width 115 height 20
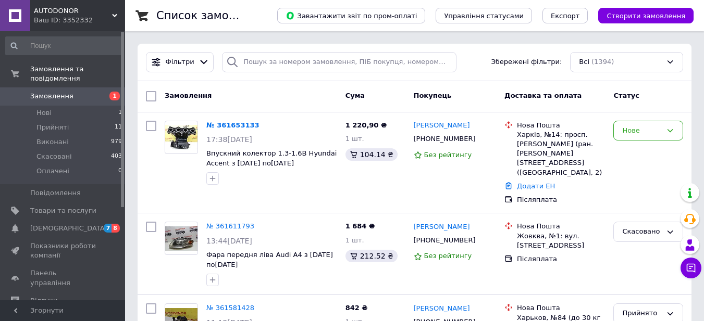
click at [115, 16] on use at bounding box center [114, 15] width 5 height 3
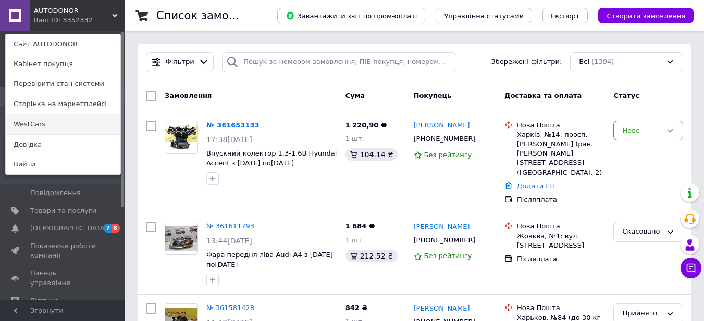
click at [54, 124] on link "WestCars" at bounding box center [63, 125] width 115 height 20
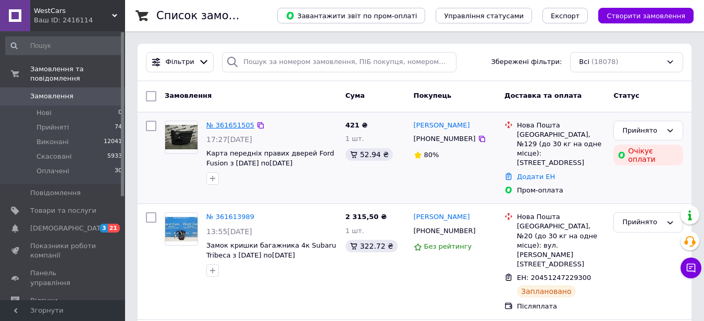
click at [235, 123] on link "№ 361651505" at bounding box center [230, 125] width 48 height 8
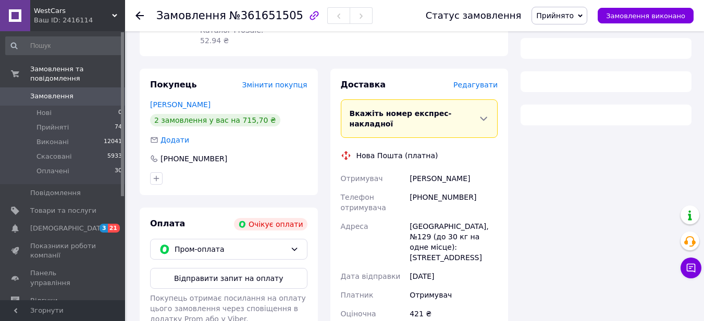
scroll to position [230, 0]
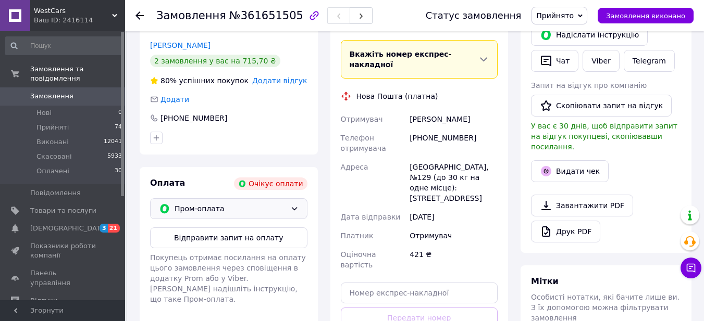
click at [292, 205] on icon at bounding box center [294, 209] width 8 height 8
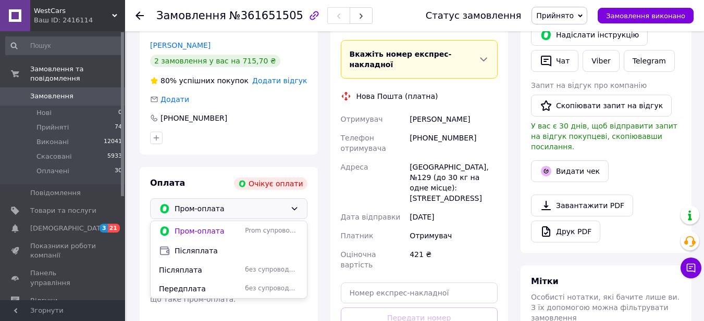
click at [268, 130] on div at bounding box center [228, 138] width 161 height 17
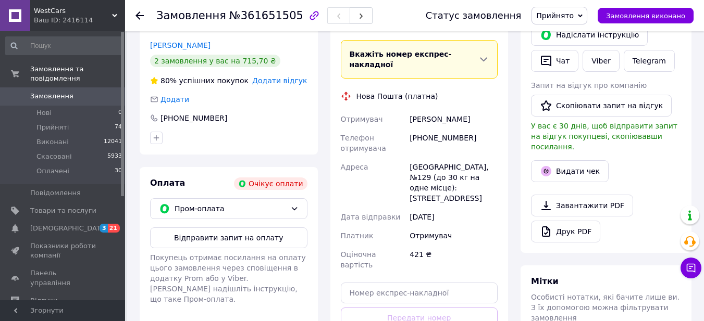
click at [53, 92] on span "Замовлення" at bounding box center [51, 96] width 43 height 9
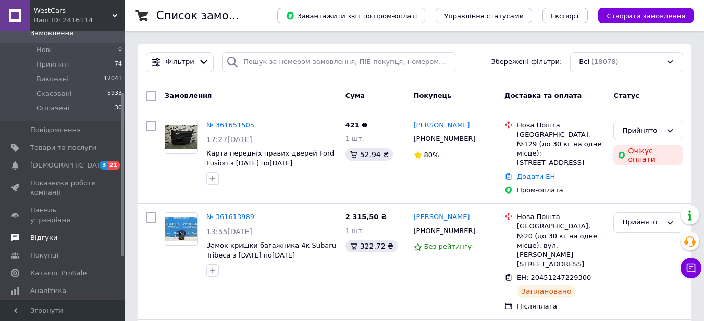
scroll to position [104, 0]
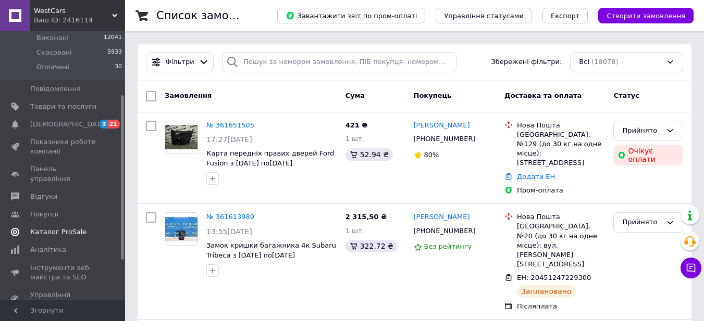
click at [49, 228] on span "Каталог ProSale" at bounding box center [58, 232] width 56 height 9
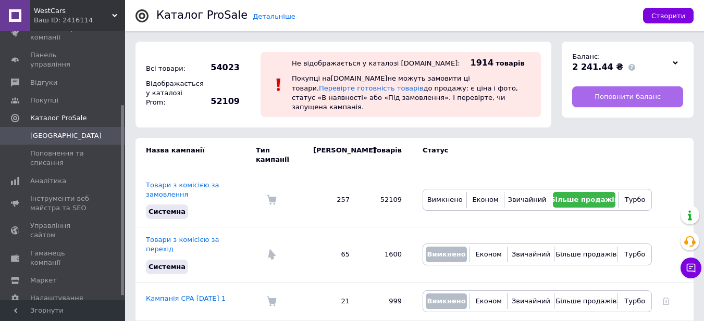
click at [657, 99] on link "Поповнити баланс" at bounding box center [627, 96] width 111 height 21
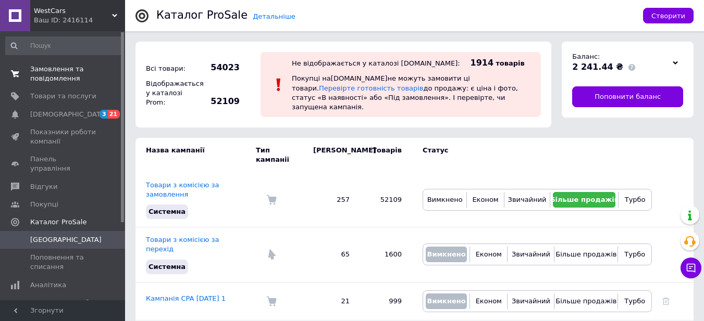
click at [51, 81] on span "Замовлення та повідомлення" at bounding box center [63, 74] width 66 height 19
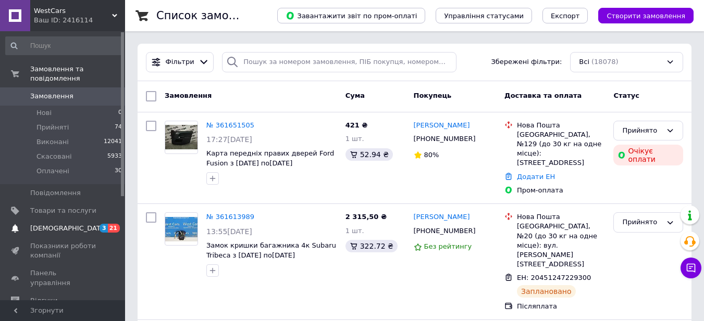
click at [41, 224] on span "[DEMOGRAPHIC_DATA]" at bounding box center [68, 228] width 77 height 9
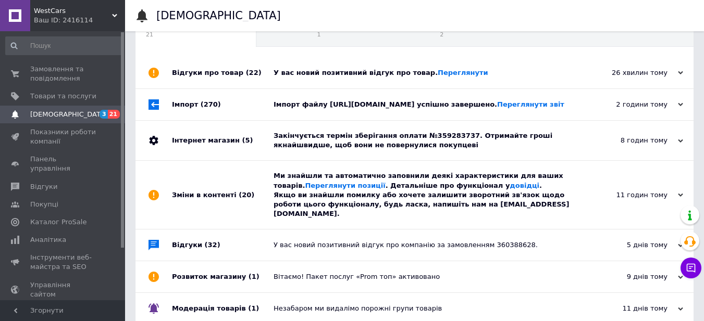
scroll to position [52, 0]
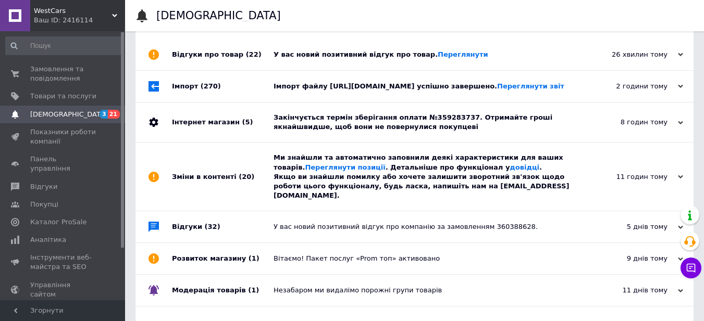
click at [381, 130] on div "Закінчується термін зберігання оплати №359283737. Отримайте гроші якнайшвидше, …" at bounding box center [425, 122] width 305 height 19
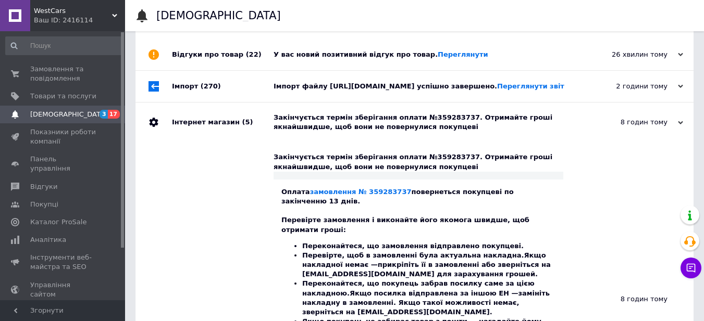
click at [426, 166] on div "Закінчується термін зберігання оплати №359283737. Отримайте гроші якнайшвидше, …" at bounding box center [418, 162] width 290 height 19
copy div "359283737"
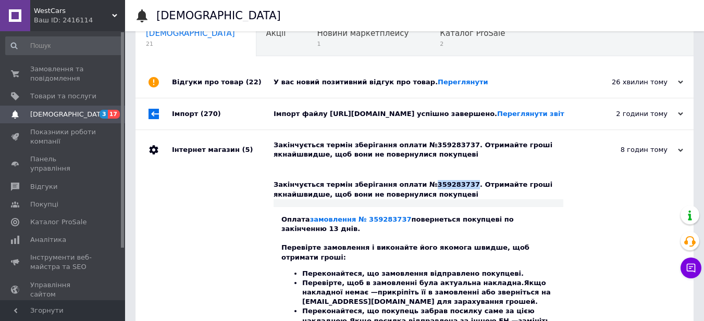
scroll to position [0, 0]
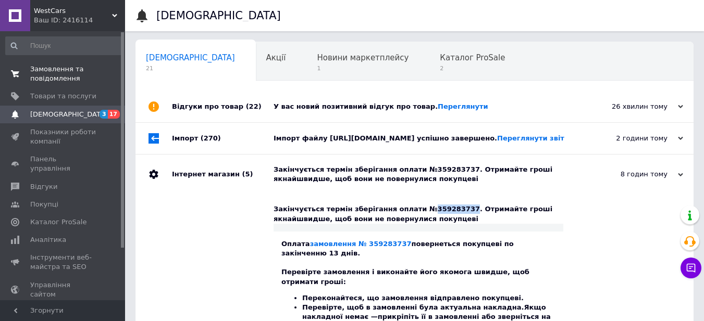
click at [49, 74] on span "Замовлення та повідомлення" at bounding box center [63, 74] width 66 height 19
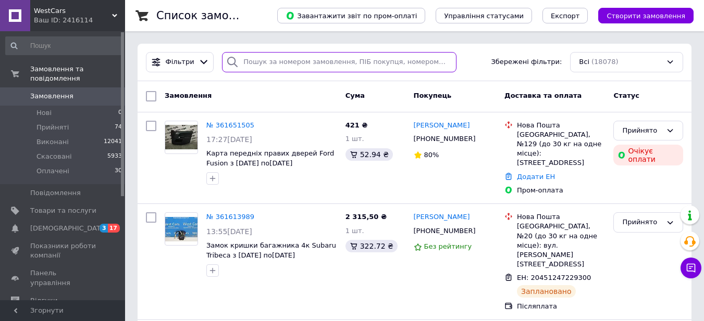
click at [274, 59] on input "search" at bounding box center [339, 62] width 234 height 20
paste input "359283737"
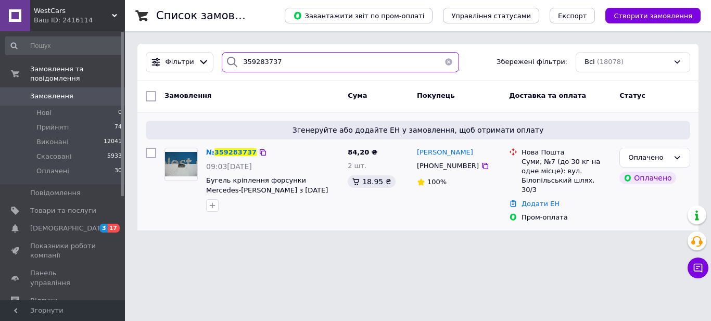
type input "359283737"
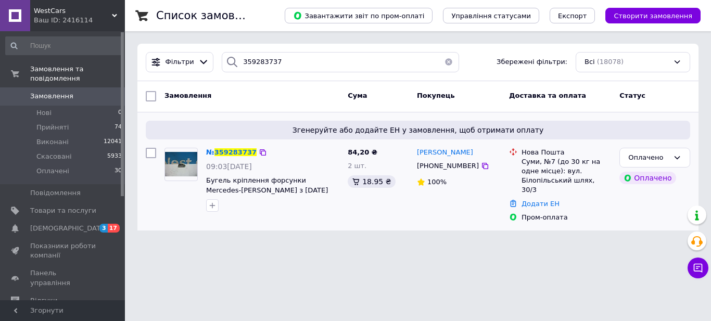
click at [444, 167] on span "+380958036073" at bounding box center [448, 166] width 62 height 8
copy span "380958036073"
click at [43, 224] on span "[DEMOGRAPHIC_DATA]" at bounding box center [68, 228] width 77 height 9
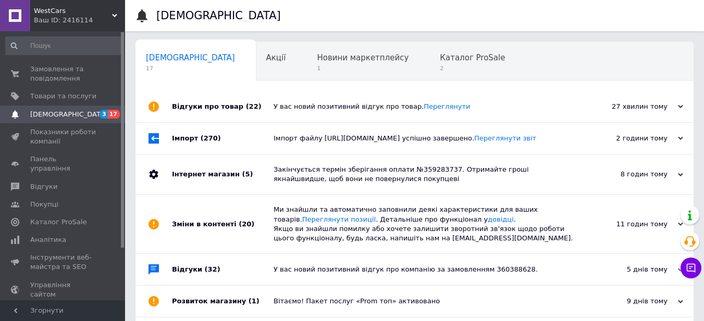
click at [346, 178] on div "Закінчується термін зберігання оплати №359283737. Отримайте гроші якнайшвидше, …" at bounding box center [425, 174] width 305 height 19
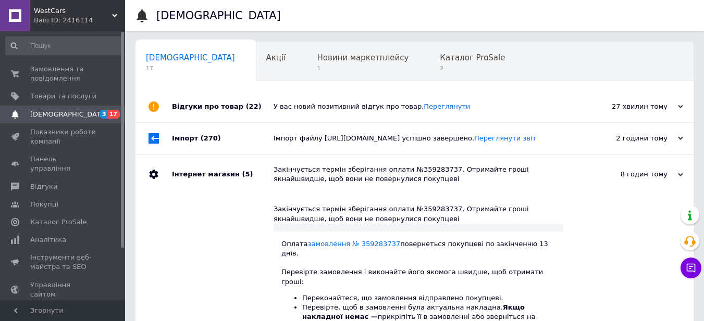
click at [332, 139] on div "Імпорт файлу https://www.westcars.ua/export/prom/2/file.xml успішно завершено. …" at bounding box center [425, 138] width 305 height 9
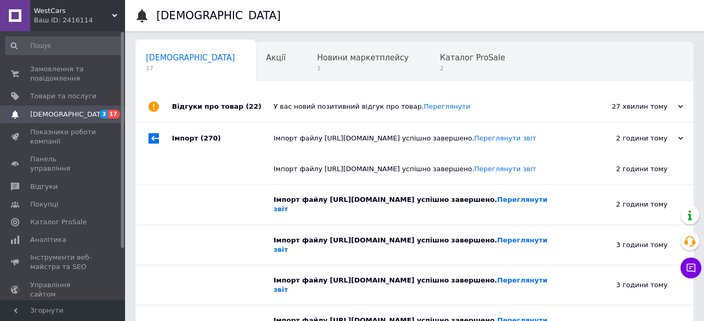
click at [335, 110] on div "У вас новий позитивний відгук про товар. Переглянути" at bounding box center [425, 106] width 305 height 9
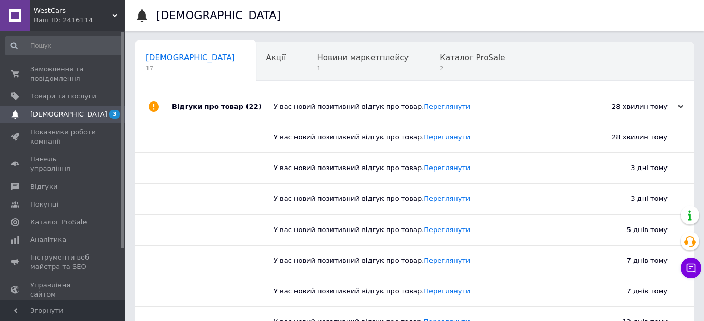
click at [335, 110] on div "У вас новий позитивний відгук про товар. Переглянути" at bounding box center [425, 106] width 305 height 9
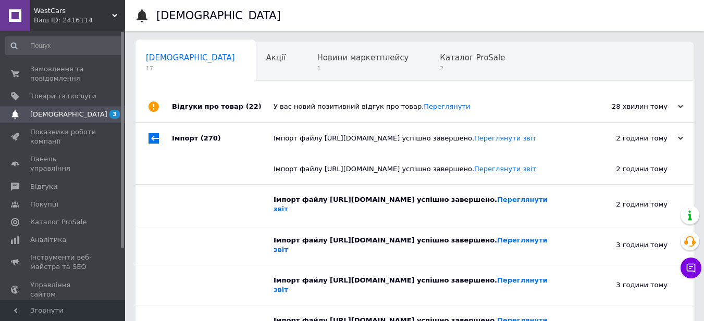
click at [335, 137] on div "Імпорт файлу https://www.westcars.ua/export/prom/2/file.xml успішно завершено. …" at bounding box center [425, 138] width 305 height 9
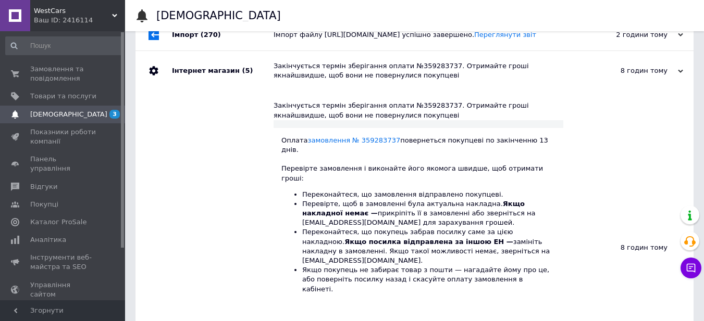
scroll to position [104, 0]
click at [372, 78] on div "Закінчується термін зберігання оплати №359283737. Отримайте гроші якнайшвидше, …" at bounding box center [425, 70] width 305 height 19
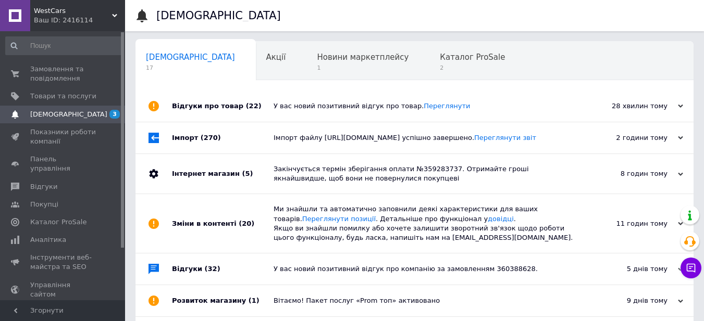
scroll to position [0, 0]
click at [316, 63] on div "Новини маркетплейсу 1" at bounding box center [367, 62] width 123 height 40
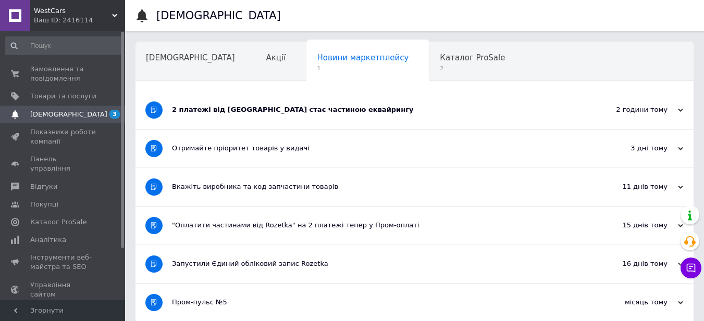
click at [233, 111] on div "2 платежі від Rozetka стає частиною еквайрингу" at bounding box center [375, 109] width 407 height 9
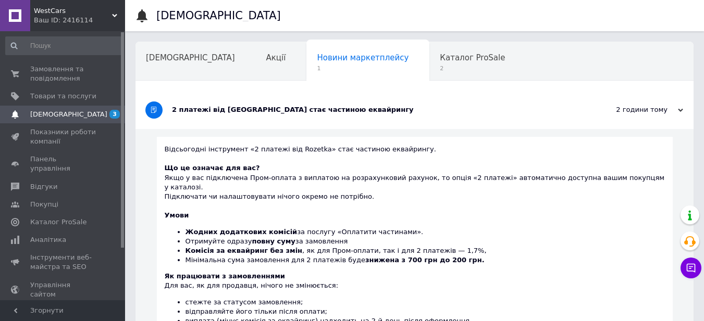
click at [233, 111] on div "2 платежі від Rozetka стає частиною еквайрингу" at bounding box center [375, 109] width 407 height 9
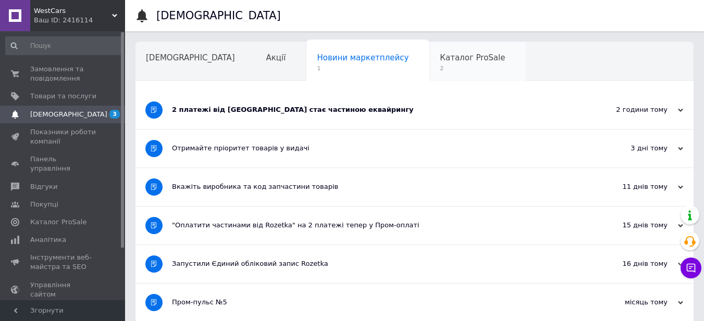
click at [440, 56] on span "Каталог ProSale" at bounding box center [472, 57] width 65 height 9
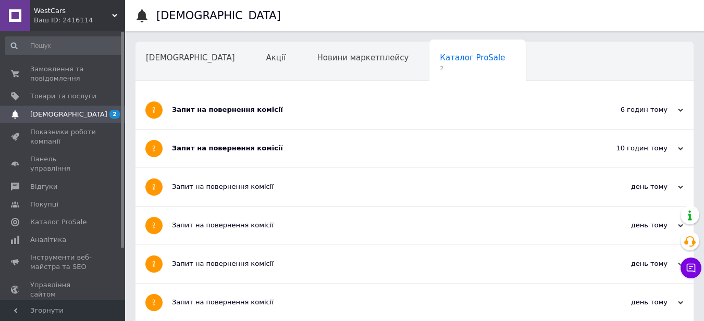
click at [195, 154] on div "Запит на повернення комісії" at bounding box center [375, 149] width 407 height 38
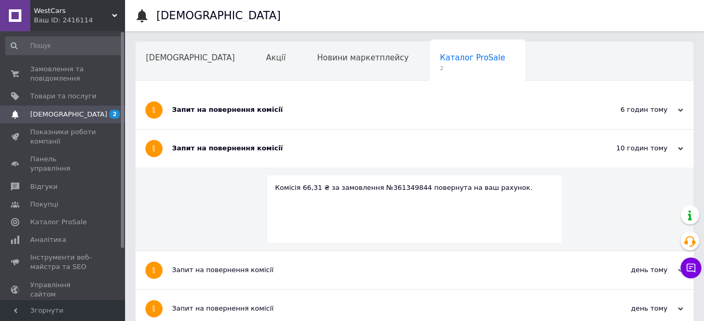
click at [216, 116] on div "Запит на повернення комісії" at bounding box center [375, 110] width 407 height 38
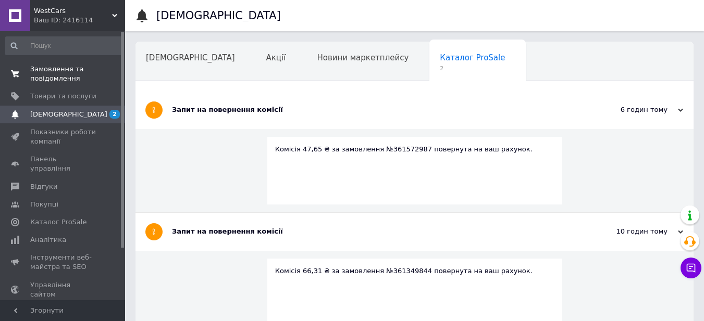
click at [51, 80] on span "Замовлення та повідомлення" at bounding box center [63, 74] width 66 height 19
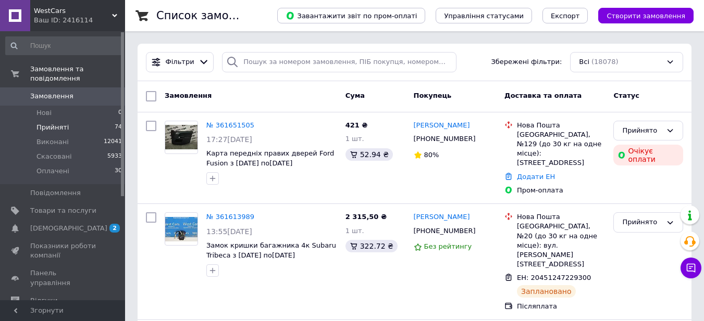
click at [55, 123] on span "Прийняті" at bounding box center [52, 127] width 32 height 9
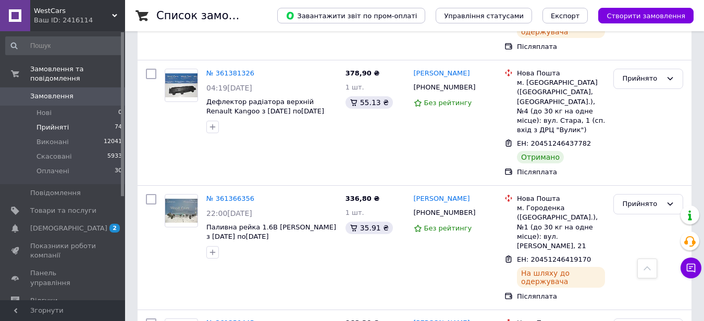
scroll to position [1783, 0]
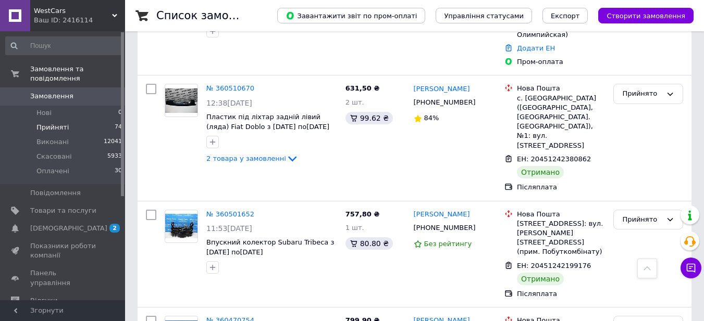
scroll to position [1154, 0]
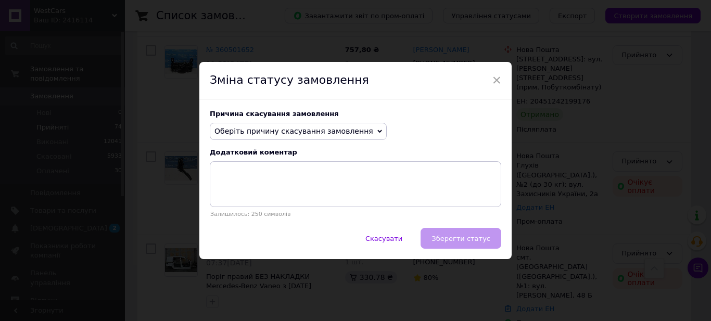
click at [291, 128] on span "Оберіть причину скасування замовлення" at bounding box center [294, 131] width 159 height 8
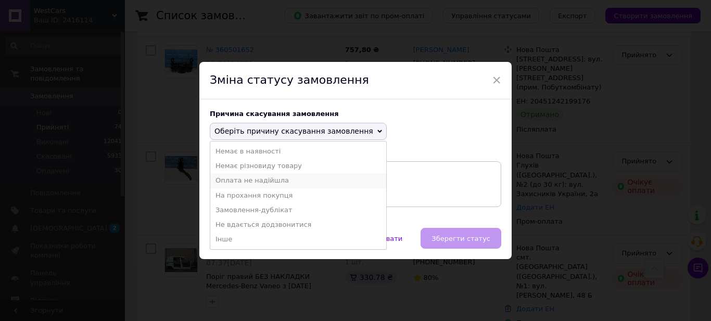
click at [246, 181] on li "Оплата не надійшла" at bounding box center [298, 180] width 176 height 15
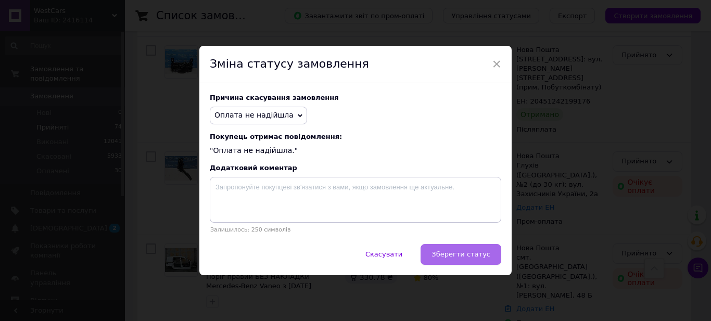
click at [443, 255] on span "Зберегти статус" at bounding box center [461, 254] width 59 height 8
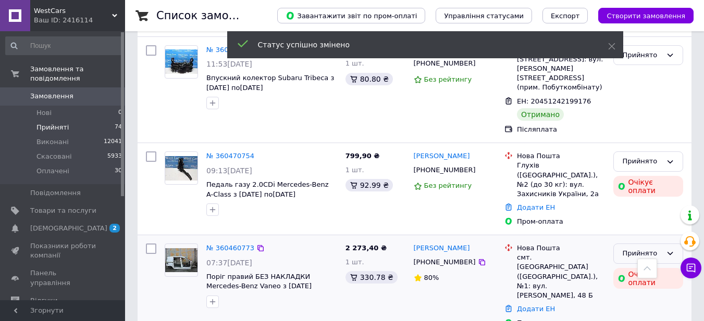
click at [672, 252] on icon at bounding box center [670, 253] width 6 height 3
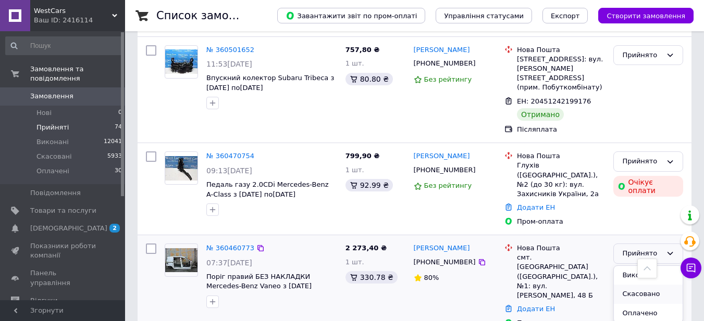
click at [628, 285] on li "Скасовано" at bounding box center [647, 294] width 69 height 19
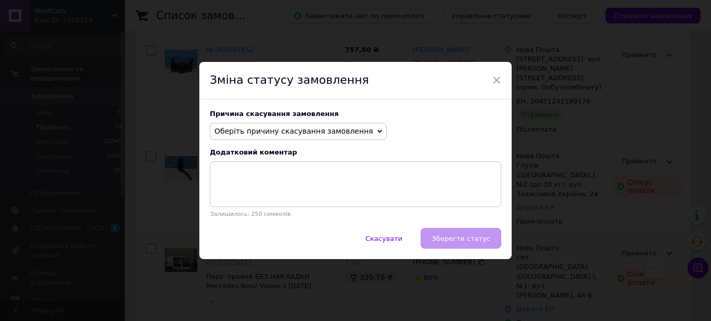
click at [243, 132] on span "Оберіть причину скасування замовлення" at bounding box center [294, 131] width 159 height 8
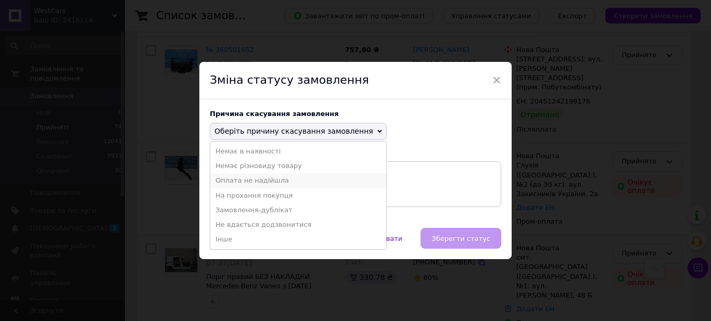
click at [259, 180] on li "Оплата не надійшла" at bounding box center [298, 180] width 176 height 15
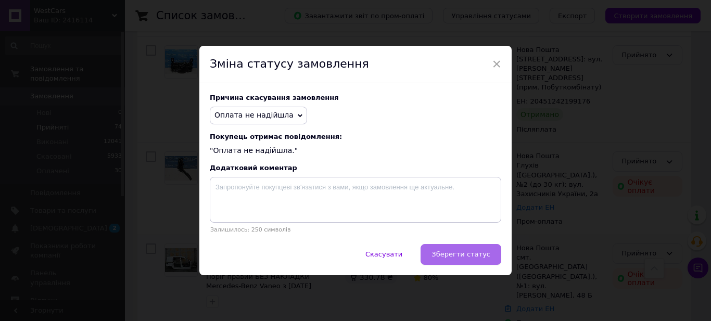
click at [463, 254] on span "Зберегти статус" at bounding box center [461, 254] width 59 height 8
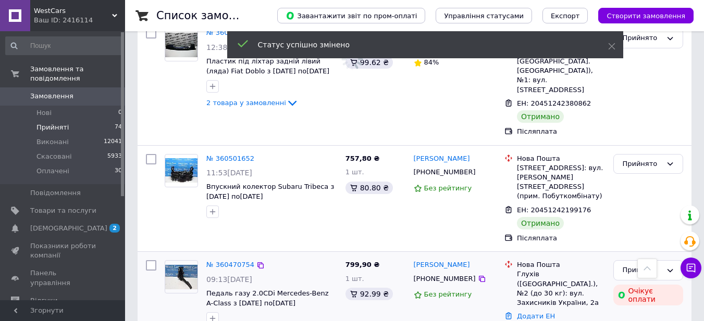
scroll to position [1050, 0]
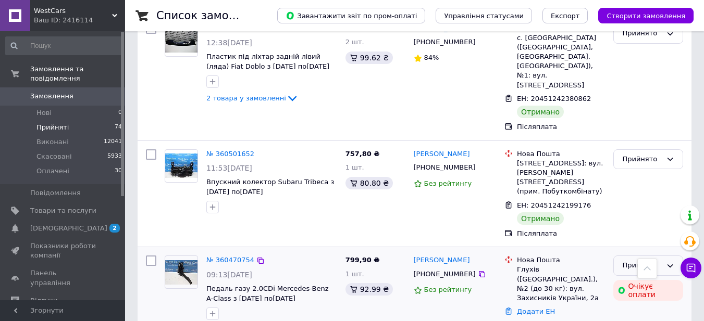
click at [671, 262] on icon at bounding box center [670, 266] width 8 height 8
click at [643, 297] on li "Скасовано" at bounding box center [647, 306] width 69 height 19
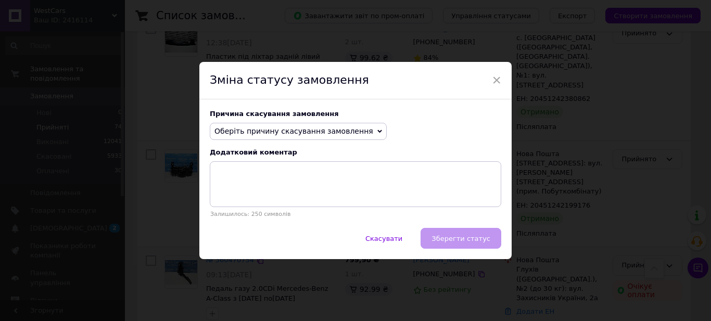
click at [255, 131] on span "Оберіть причину скасування замовлення" at bounding box center [294, 131] width 159 height 8
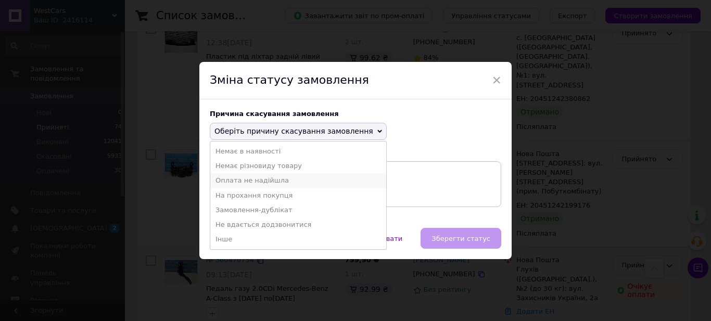
click at [266, 178] on li "Оплата не надійшла" at bounding box center [298, 180] width 176 height 15
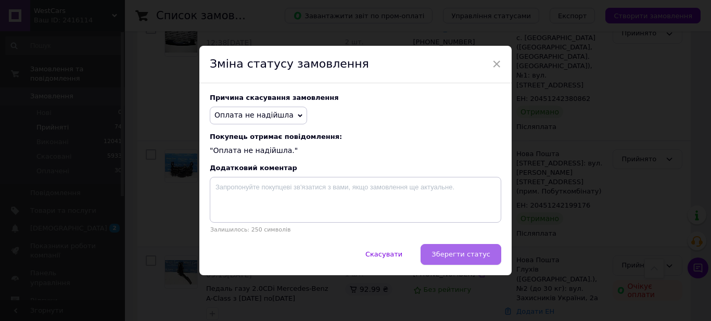
click at [447, 251] on button "Зберегти статус" at bounding box center [461, 254] width 81 height 21
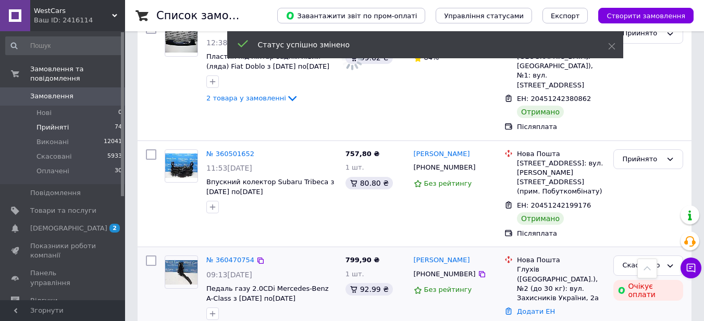
scroll to position [946, 0]
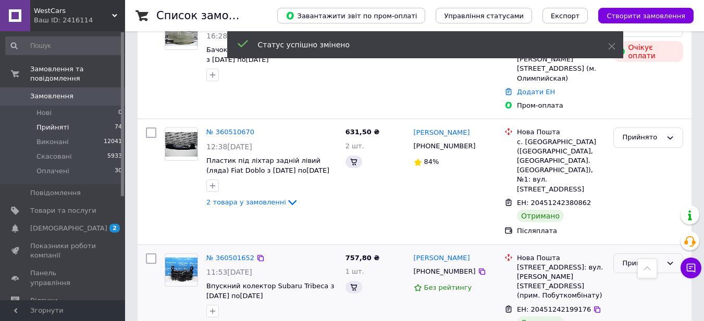
click at [639, 254] on div "Прийнято" at bounding box center [648, 264] width 70 height 20
click at [643, 275] on li "Виконано" at bounding box center [647, 284] width 69 height 19
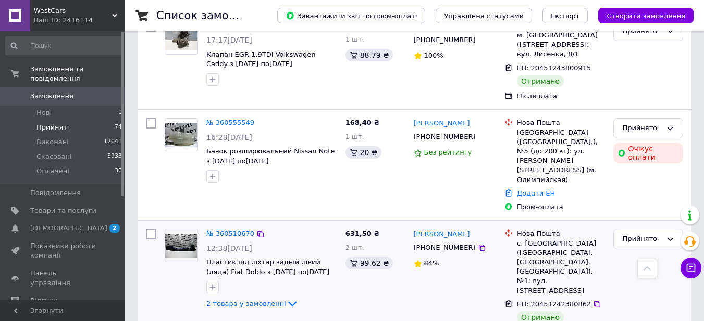
scroll to position [842, 0]
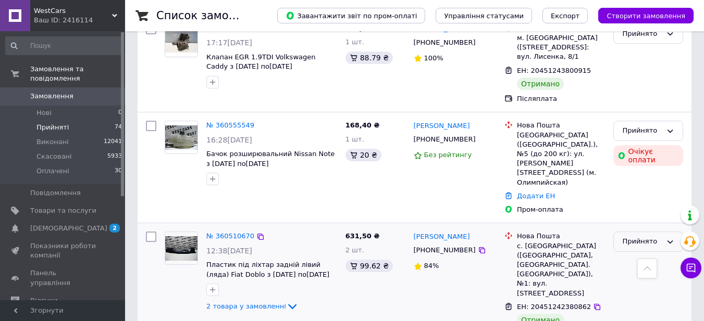
click at [636, 236] on div "Прийнято" at bounding box center [642, 241] width 40 height 11
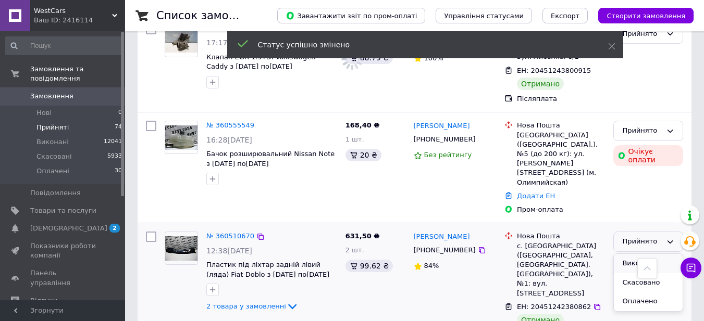
click at [641, 254] on li "Виконано" at bounding box center [647, 263] width 69 height 19
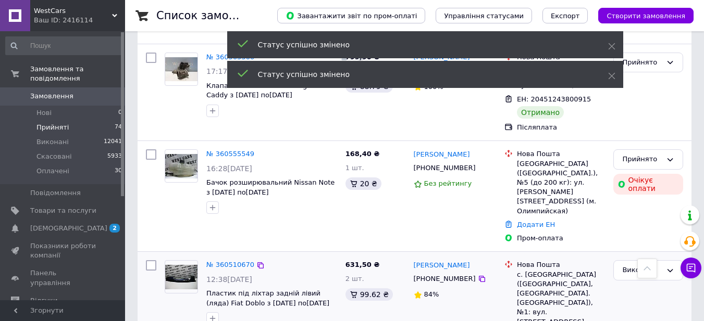
scroll to position [790, 0]
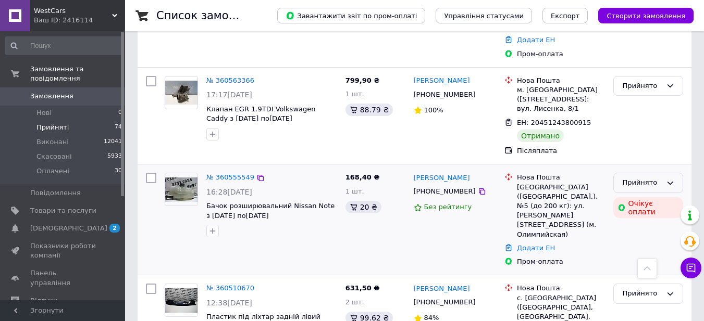
click at [672, 179] on icon at bounding box center [670, 183] width 8 height 8
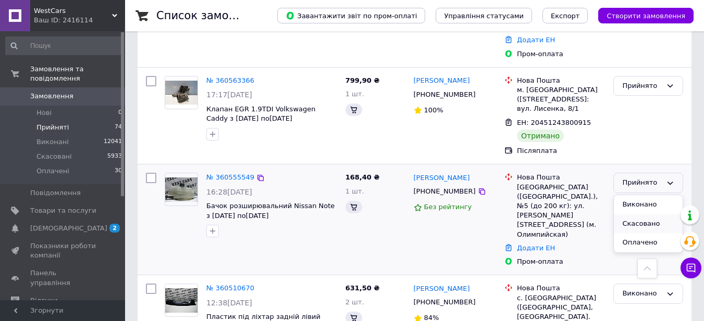
click at [645, 215] on li "Скасовано" at bounding box center [647, 224] width 69 height 19
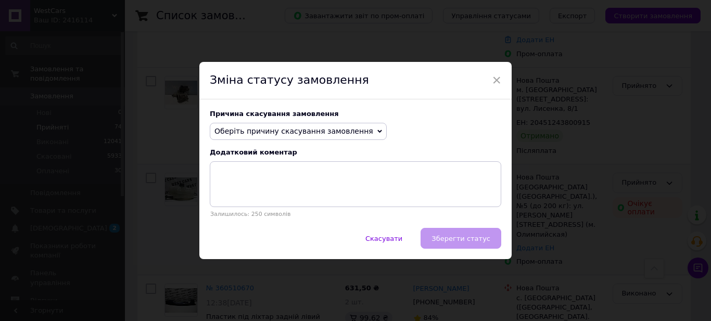
click at [275, 132] on span "Оберіть причину скасування замовлення" at bounding box center [294, 131] width 159 height 8
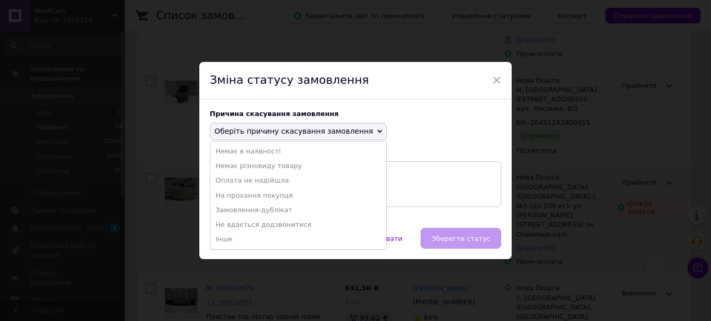
drag, startPoint x: 264, startPoint y: 180, endPoint x: 353, endPoint y: 212, distance: 94.9
click at [263, 180] on li "Оплата не надійшла" at bounding box center [298, 180] width 176 height 15
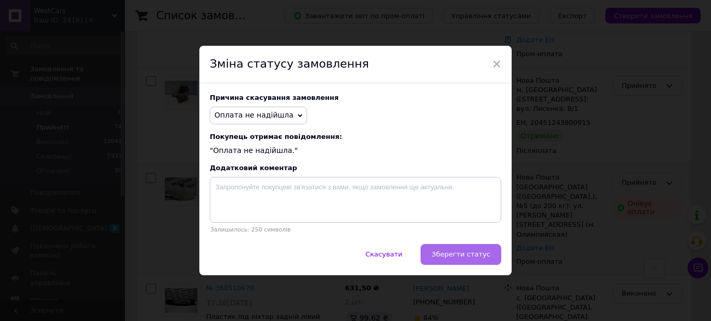
click at [469, 258] on span "Зберегти статус" at bounding box center [461, 254] width 59 height 8
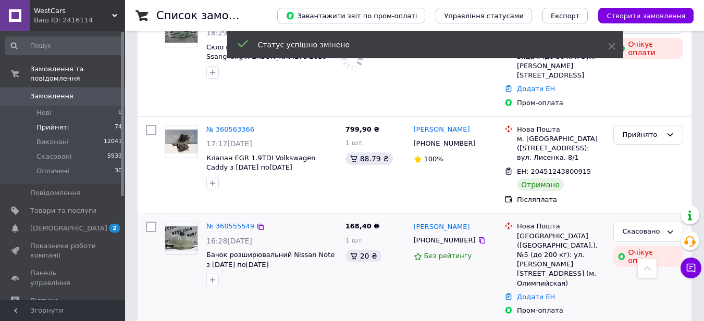
scroll to position [633, 0]
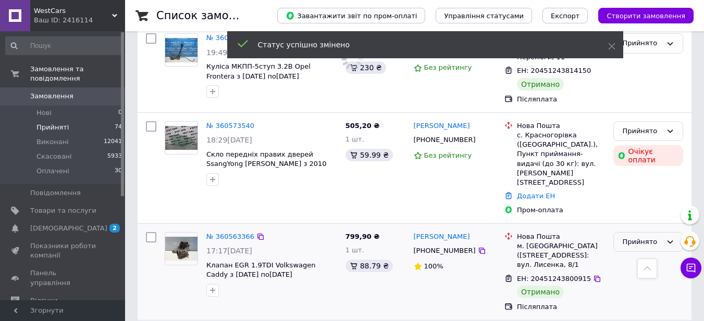
click at [629, 237] on div "Прийнято" at bounding box center [642, 242] width 40 height 11
click at [633, 254] on li "Виконано" at bounding box center [647, 263] width 69 height 19
click at [662, 121] on div "Прийнято" at bounding box center [648, 131] width 70 height 20
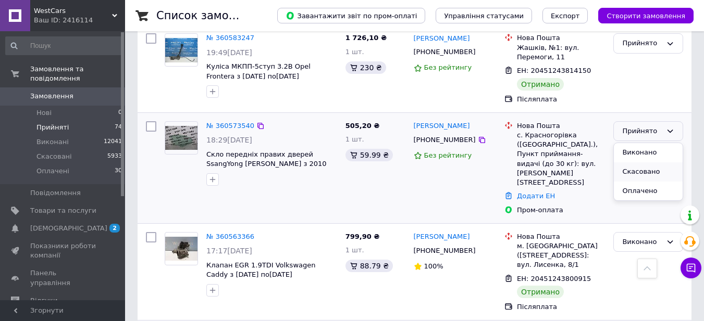
click at [638, 162] on li "Скасовано" at bounding box center [647, 171] width 69 height 19
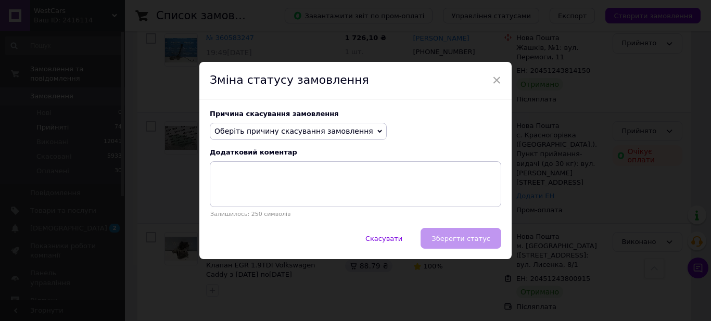
click at [227, 126] on span "Оберіть причину скасування замовлення" at bounding box center [298, 132] width 177 height 18
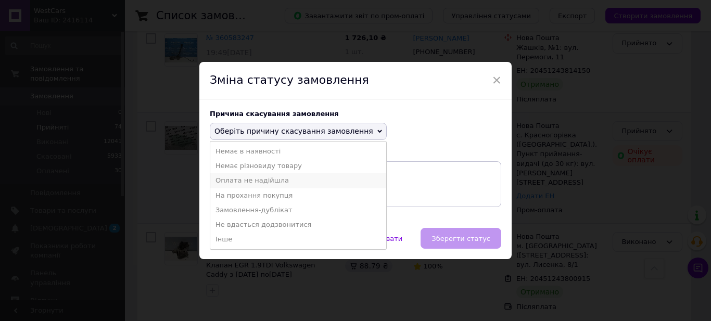
click at [255, 184] on li "Оплата не надійшла" at bounding box center [298, 180] width 176 height 15
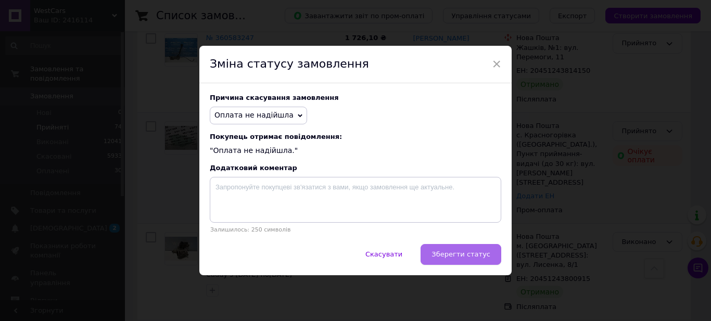
click at [454, 258] on span "Зберегти статус" at bounding box center [461, 254] width 59 height 8
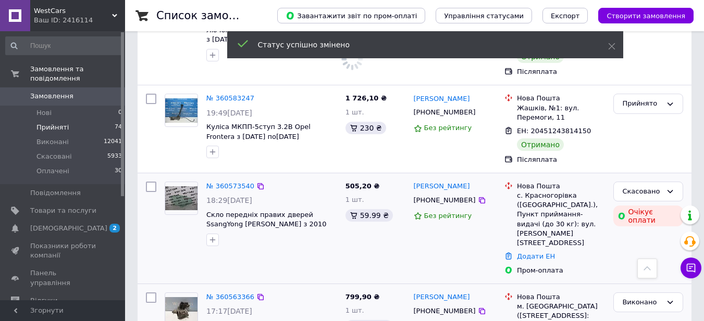
scroll to position [425, 0]
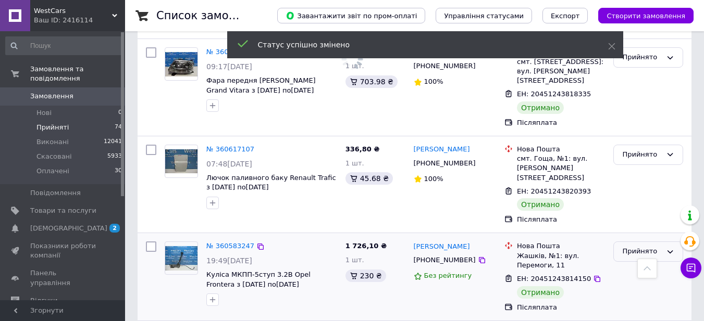
click at [637, 242] on div "Прийнято" at bounding box center [648, 252] width 70 height 20
click at [634, 264] on li "Виконано" at bounding box center [647, 273] width 69 height 19
click at [630, 149] on div "Прийнято" at bounding box center [642, 154] width 40 height 11
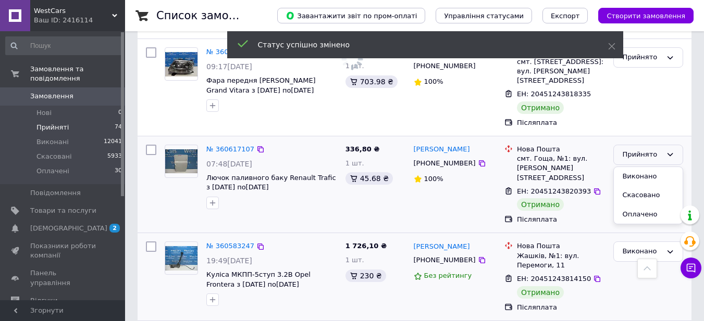
click at [636, 167] on li "Виконано" at bounding box center [647, 176] width 69 height 19
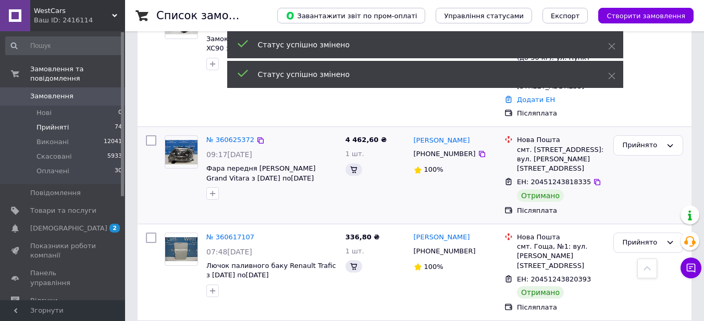
scroll to position [321, 0]
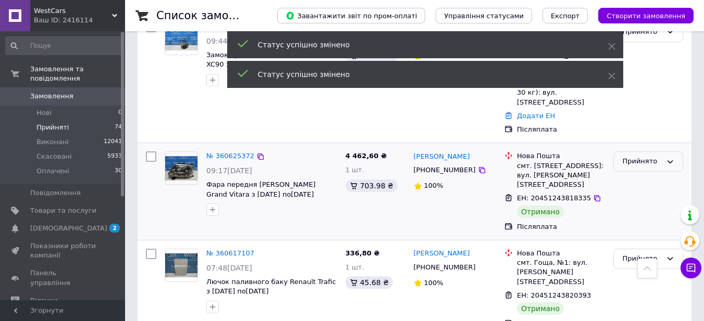
drag, startPoint x: 630, startPoint y: 139, endPoint x: 635, endPoint y: 147, distance: 10.1
click at [631, 156] on div "Прийнято" at bounding box center [642, 161] width 40 height 11
click at [635, 174] on li "Виконано" at bounding box center [647, 183] width 69 height 19
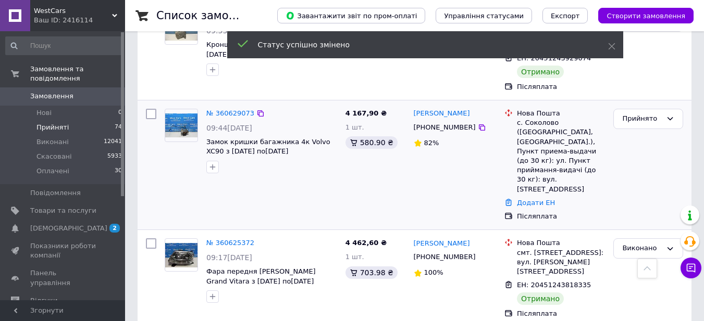
scroll to position [217, 0]
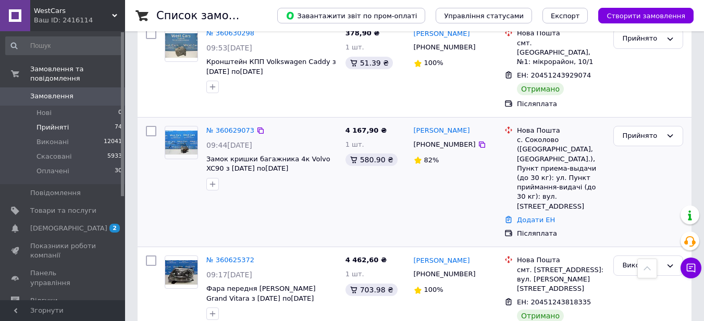
click at [431, 138] on div "+380963863124" at bounding box center [444, 145] width 66 height 14
copy div "380963863124"
click at [541, 216] on link "Додати ЕН" at bounding box center [536, 220] width 38 height 8
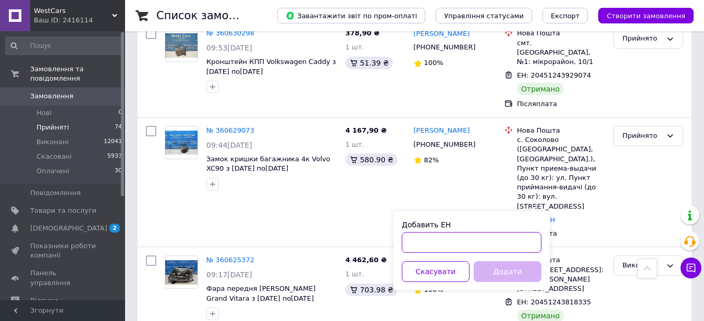
click at [441, 236] on input "Добавить ЕН" at bounding box center [472, 242] width 140 height 21
paste input "20451245721341"
type input "20451245721341"
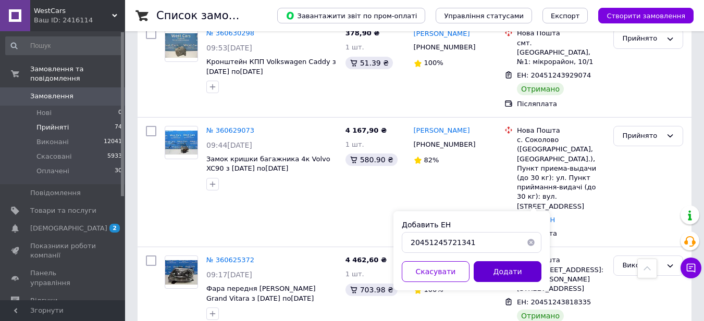
click at [492, 265] on button "Додати" at bounding box center [507, 271] width 68 height 21
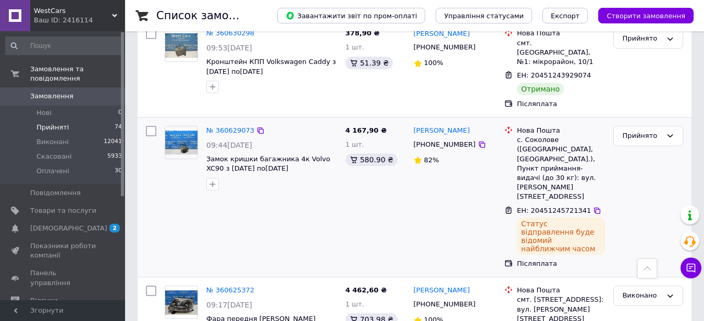
scroll to position [165, 0]
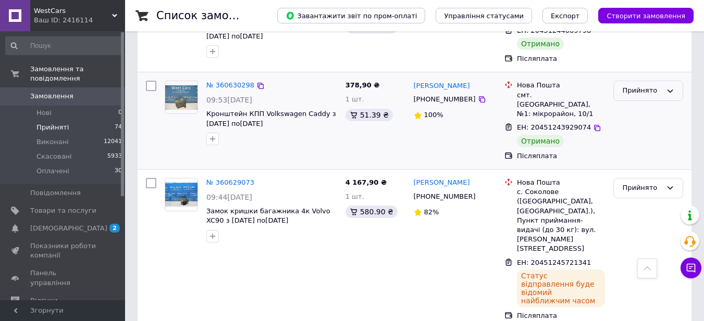
click at [649, 89] on div "Прийнято" at bounding box center [642, 90] width 40 height 11
click at [643, 108] on li "Виконано" at bounding box center [647, 112] width 69 height 19
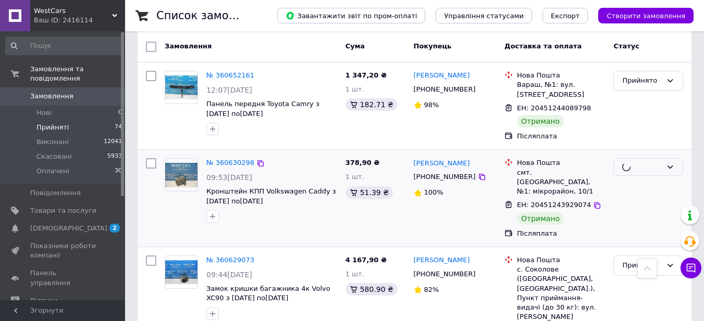
scroll to position [60, 0]
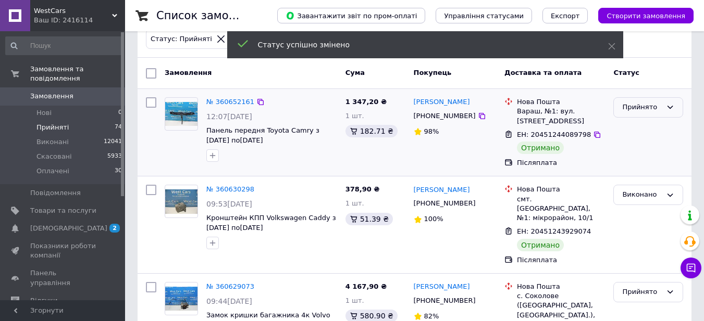
click at [637, 109] on div "Прийнято" at bounding box center [642, 107] width 40 height 11
click at [634, 129] on li "Виконано" at bounding box center [647, 129] width 69 height 19
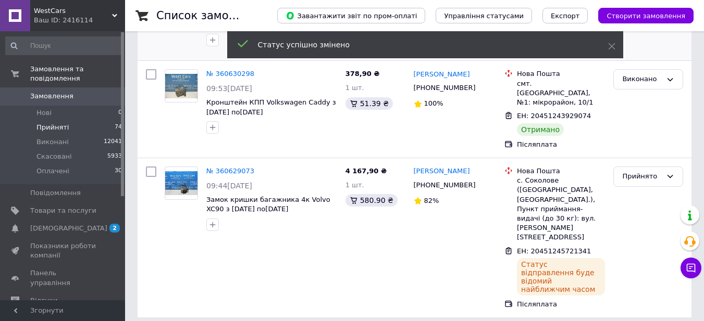
scroll to position [181, 0]
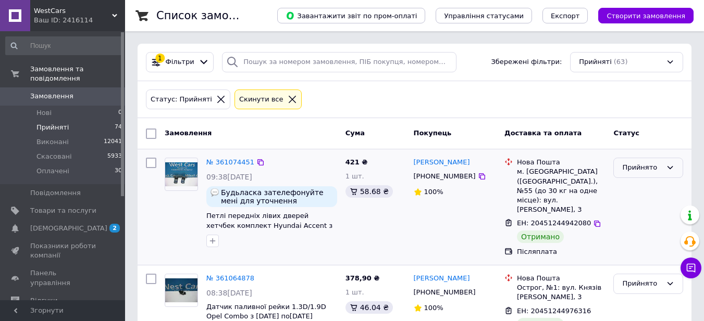
click at [632, 170] on div "Прийнято" at bounding box center [642, 167] width 40 height 11
click at [636, 187] on li "Виконано" at bounding box center [647, 189] width 69 height 19
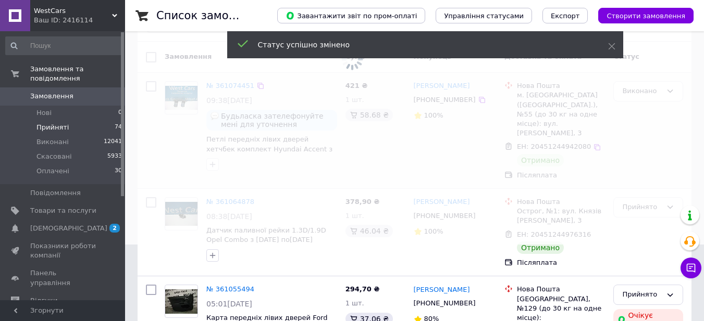
scroll to position [104, 0]
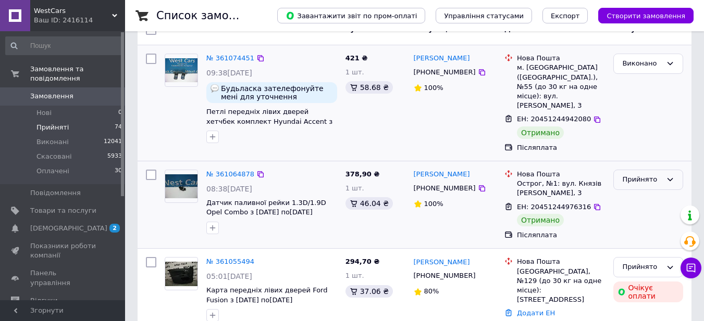
click at [636, 174] on div "Прийнято" at bounding box center [642, 179] width 40 height 11
click at [636, 192] on li "Виконано" at bounding box center [647, 201] width 69 height 19
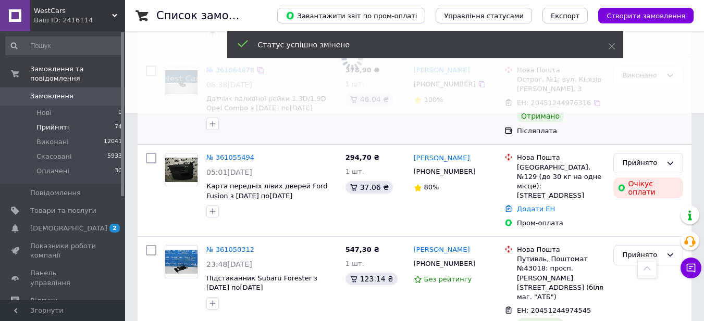
scroll to position [260, 0]
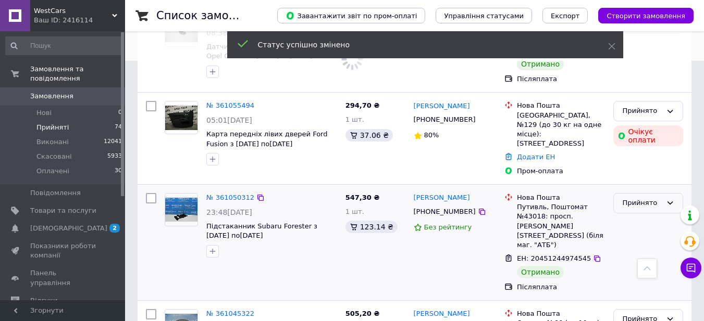
click at [633, 198] on div "Прийнято" at bounding box center [642, 203] width 40 height 11
click at [633, 216] on li "Виконано" at bounding box center [647, 225] width 69 height 19
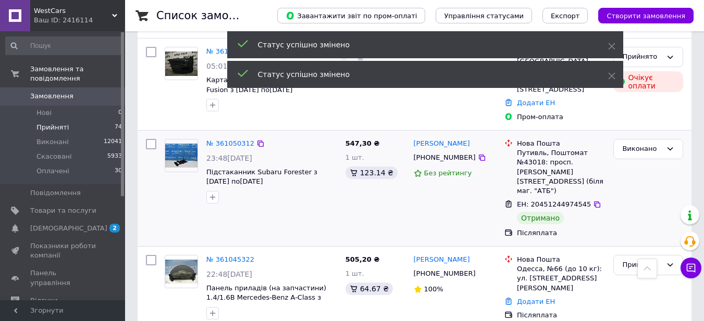
scroll to position [417, 0]
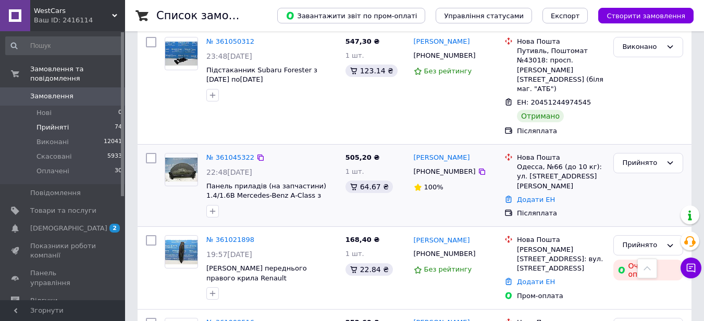
click at [435, 165] on div "+380685399599" at bounding box center [444, 172] width 66 height 14
copy div "380685399599"
click at [542, 196] on link "Додати ЕН" at bounding box center [536, 200] width 38 height 8
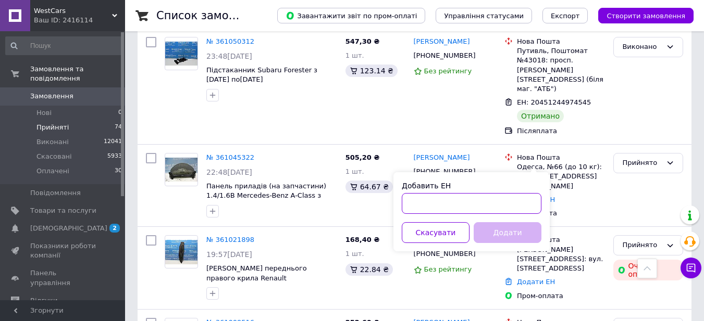
click at [473, 197] on input "Добавить ЕН" at bounding box center [472, 203] width 140 height 21
paste input "20451245723537"
type input "20451245723537"
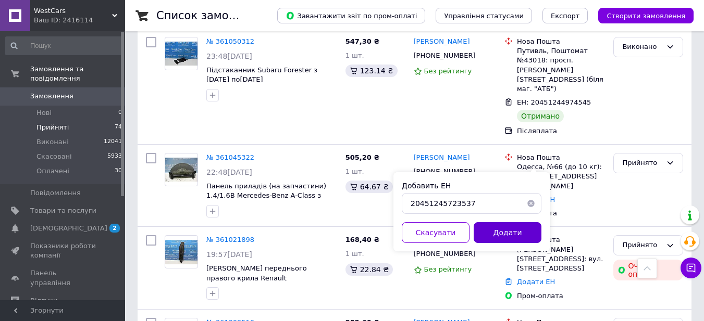
click at [516, 229] on button "Додати" at bounding box center [507, 232] width 68 height 21
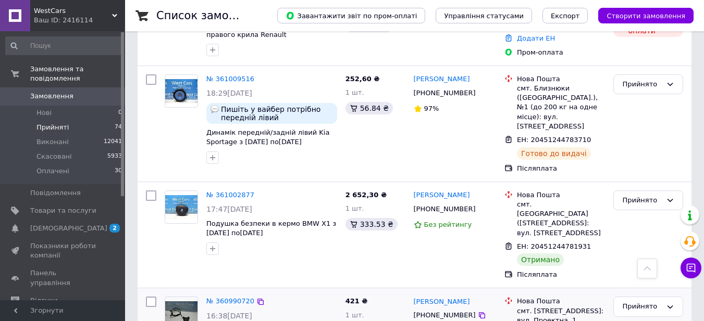
scroll to position [431, 0]
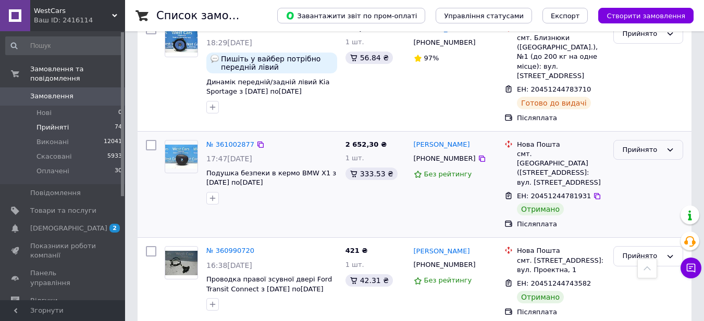
click at [642, 145] on div "Прийнято" at bounding box center [642, 150] width 40 height 11
click at [639, 162] on li "Виконано" at bounding box center [647, 171] width 69 height 19
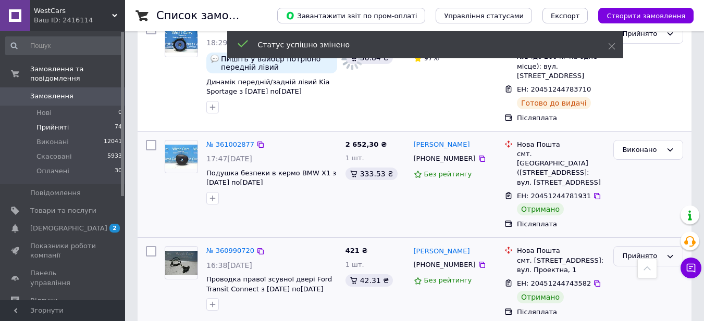
click at [636, 251] on div "Прийнято" at bounding box center [642, 256] width 40 height 11
click at [631, 269] on li "Виконано" at bounding box center [647, 278] width 69 height 19
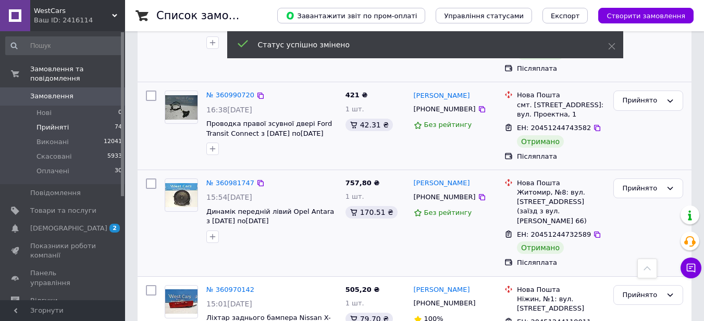
scroll to position [587, 0]
click at [624, 178] on div "Прийнято" at bounding box center [648, 188] width 70 height 20
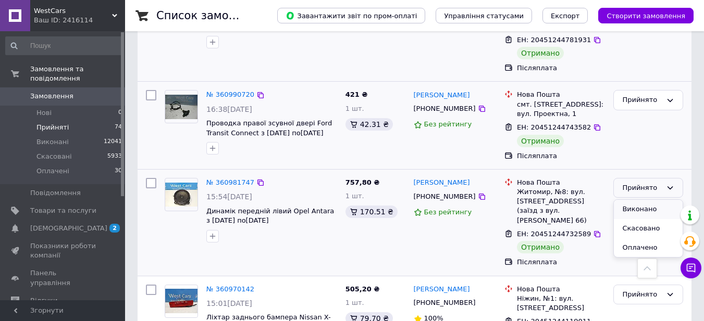
click at [629, 200] on li "Виконано" at bounding box center [647, 209] width 69 height 19
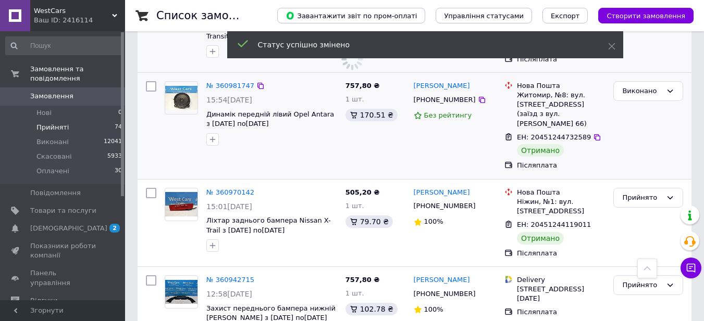
scroll to position [691, 0]
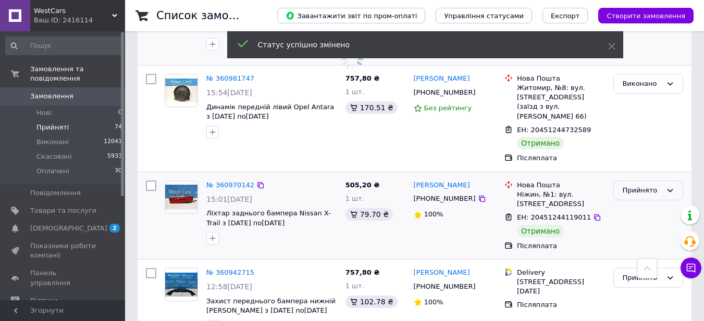
click at [633, 185] on div "Прийнято" at bounding box center [642, 190] width 40 height 11
click at [633, 203] on li "Виконано" at bounding box center [647, 212] width 69 height 19
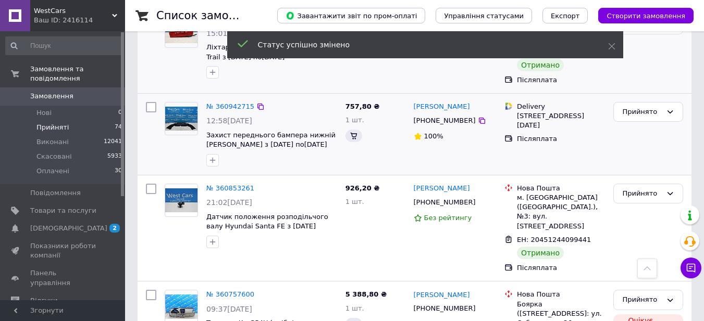
scroll to position [795, 0]
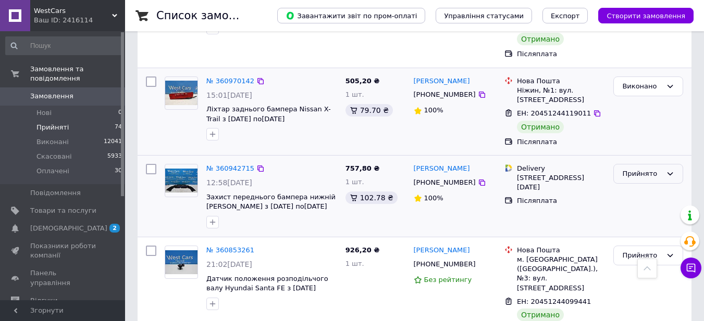
drag, startPoint x: 629, startPoint y: 123, endPoint x: 633, endPoint y: 130, distance: 7.8
click at [630, 169] on div "Прийнято" at bounding box center [642, 174] width 40 height 11
click at [640, 186] on li "Виконано" at bounding box center [647, 195] width 69 height 19
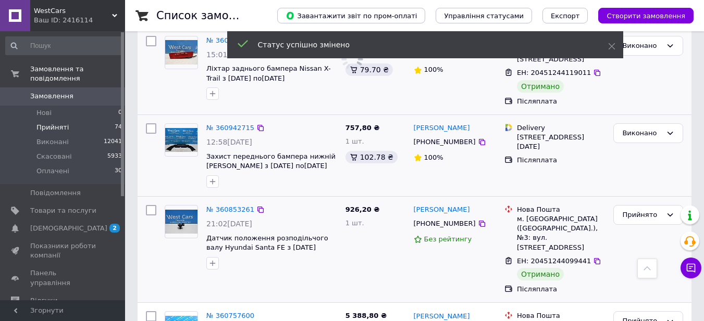
scroll to position [899, 0]
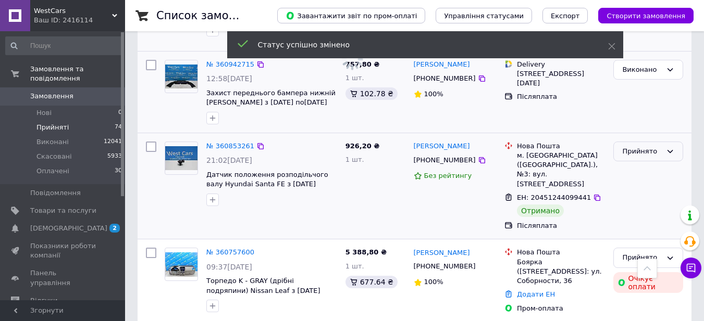
click at [631, 146] on div "Прийнято" at bounding box center [642, 151] width 40 height 11
click at [632, 164] on li "Виконано" at bounding box center [647, 173] width 69 height 19
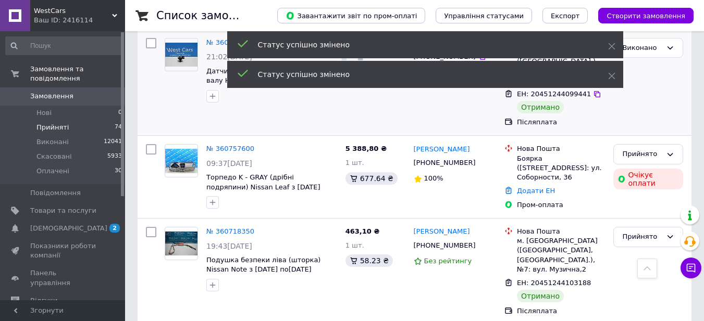
scroll to position [1004, 0]
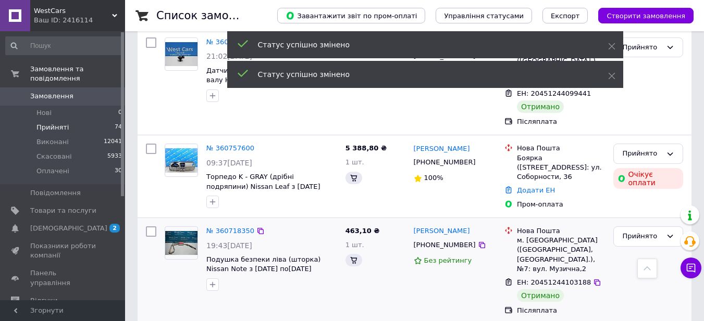
click at [636, 222] on div "Прийнято" at bounding box center [648, 271] width 78 height 98
click at [632, 231] on div "Прийнято" at bounding box center [642, 236] width 40 height 11
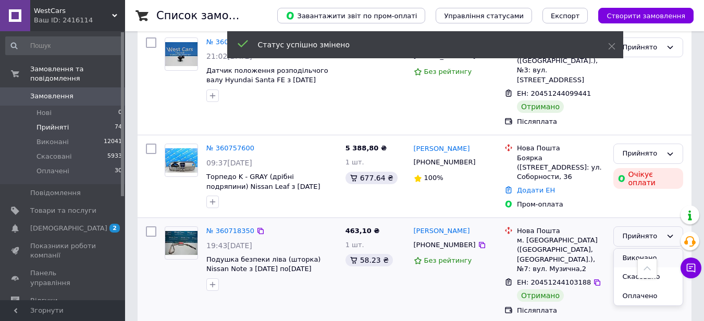
click at [632, 249] on li "Виконано" at bounding box center [647, 258] width 69 height 19
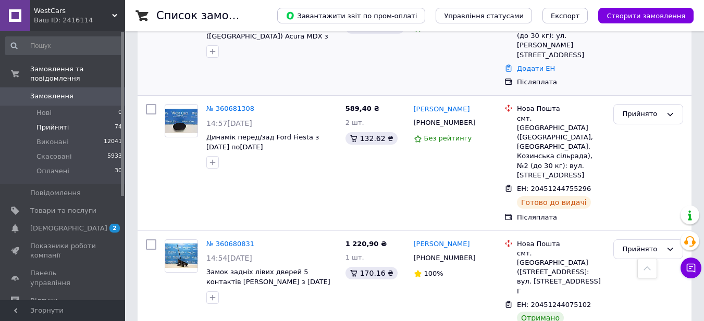
scroll to position [1472, 0]
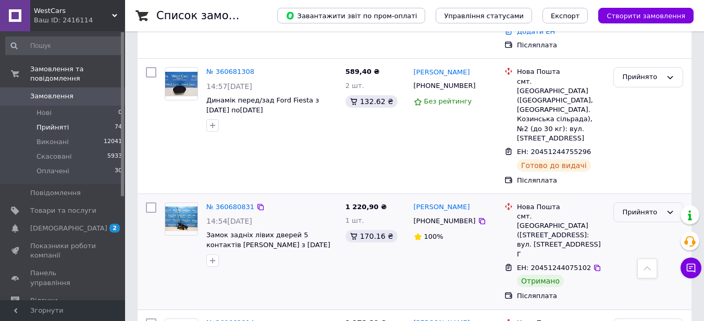
click at [642, 203] on div "Прийнято" at bounding box center [648, 213] width 70 height 20
click at [638, 224] on li "Виконано" at bounding box center [647, 233] width 69 height 19
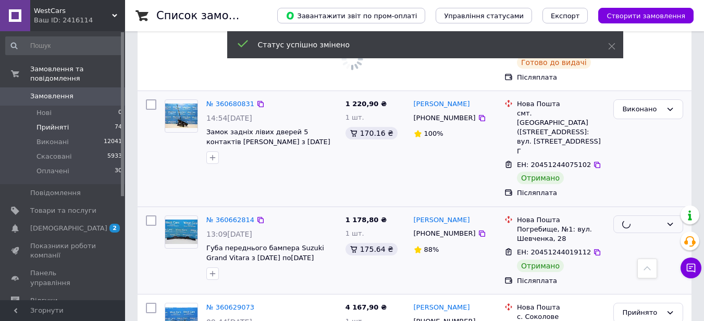
scroll to position [1576, 0]
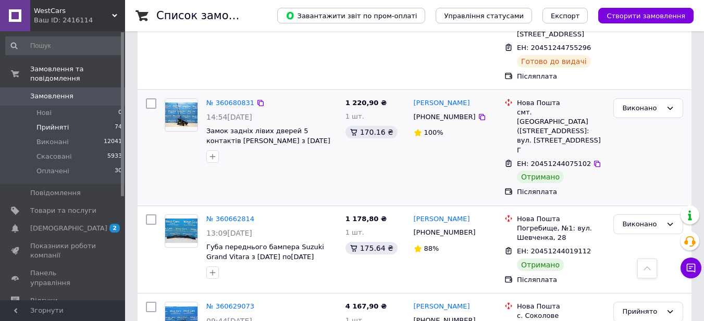
click at [46, 92] on span "Замовлення" at bounding box center [51, 96] width 43 height 9
